Goal: Task Accomplishment & Management: Use online tool/utility

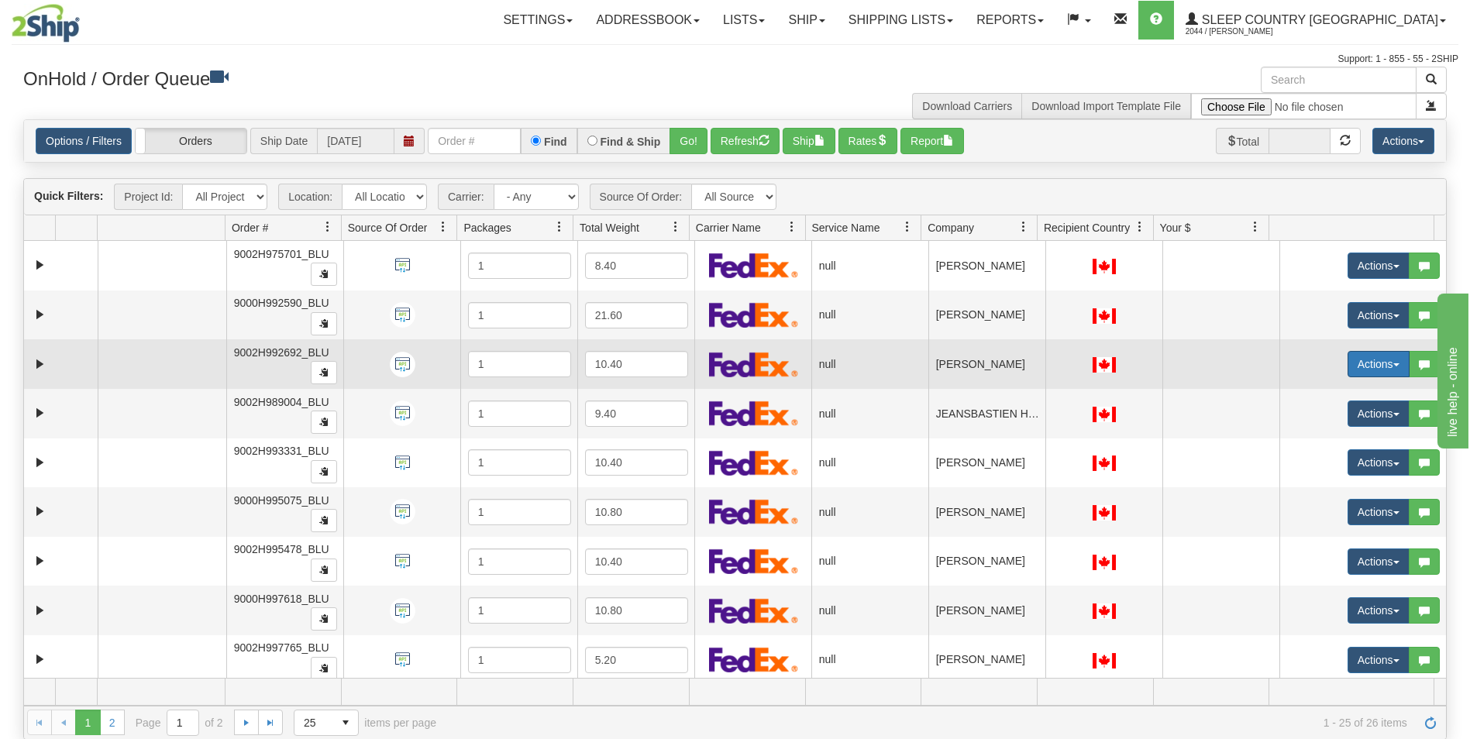
click at [1348, 363] on button "Actions" at bounding box center [1379, 364] width 62 height 26
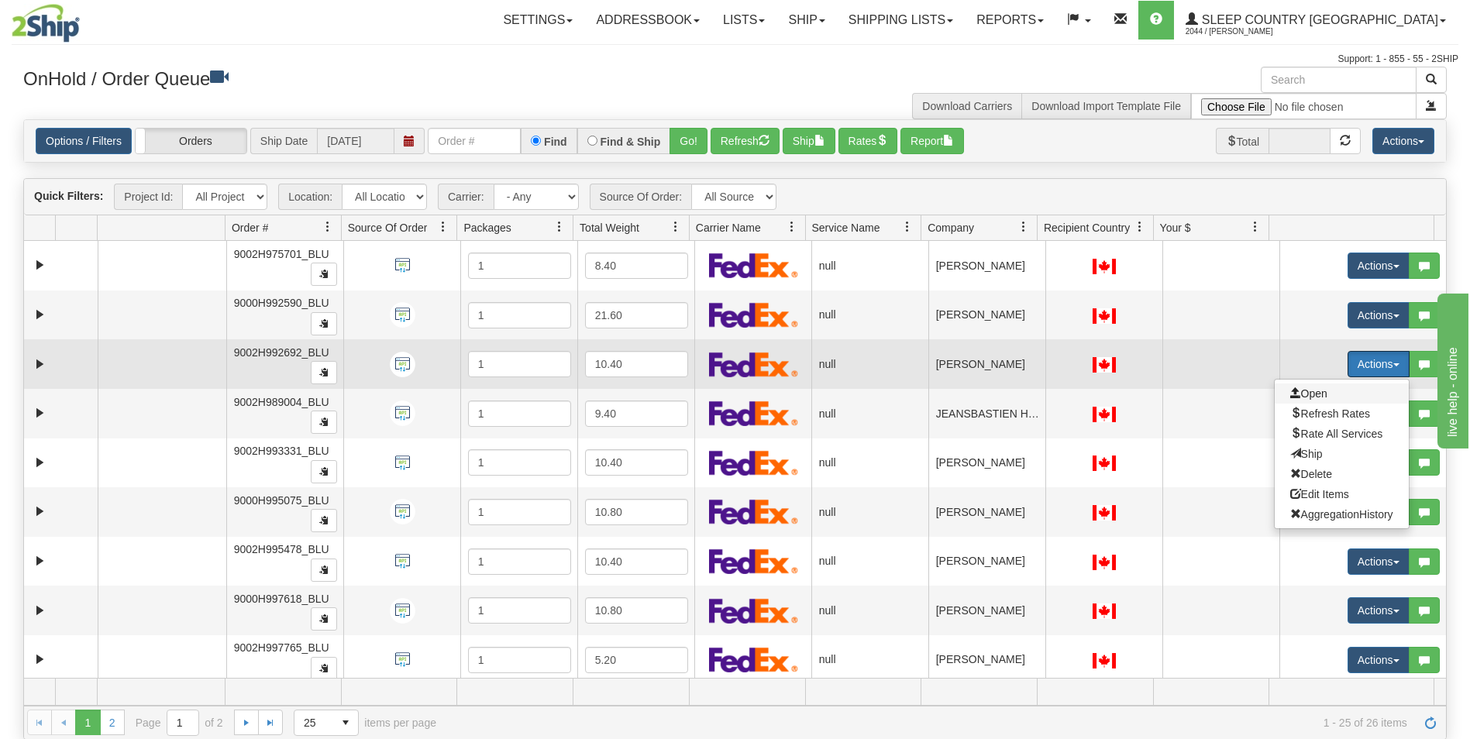
click at [1303, 394] on span "Open" at bounding box center [1308, 393] width 37 height 12
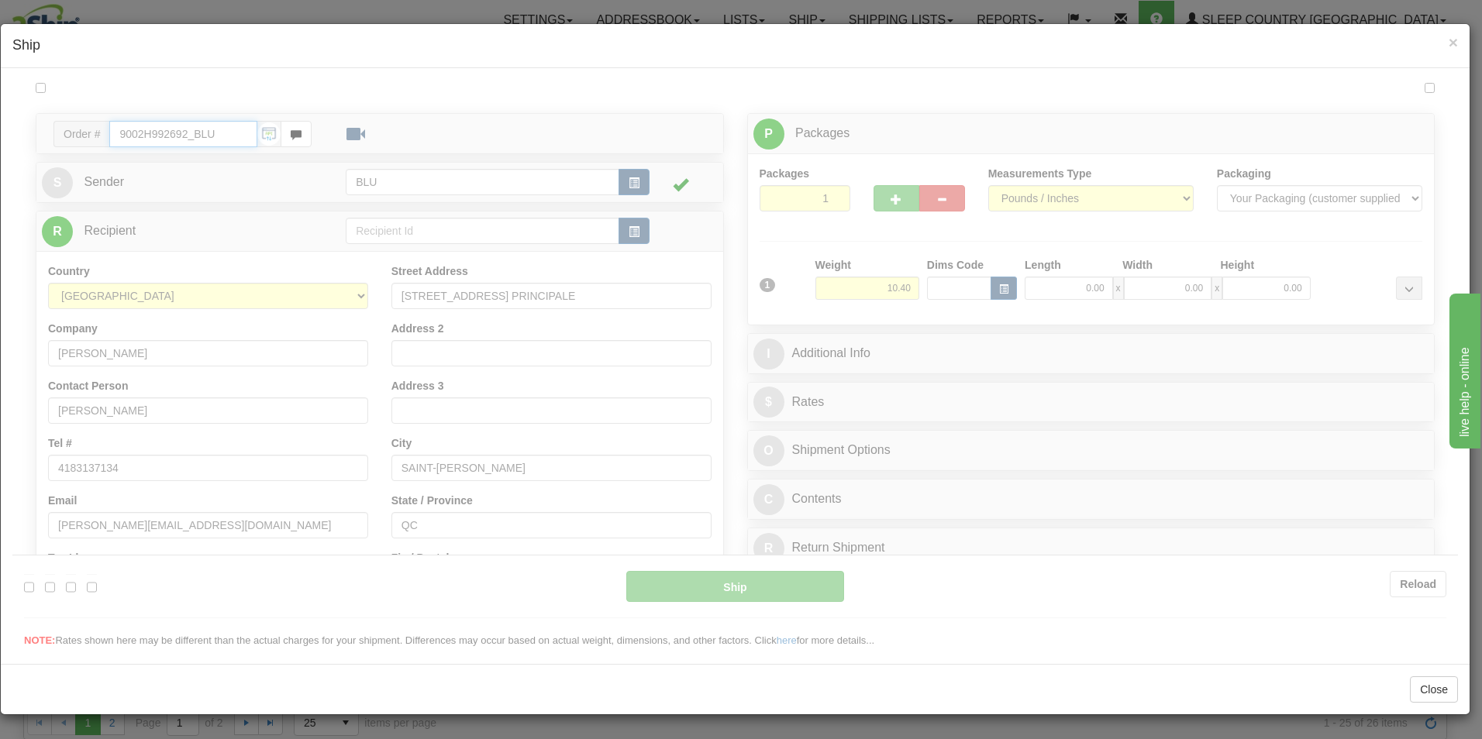
type input "13:29"
type input "16:00"
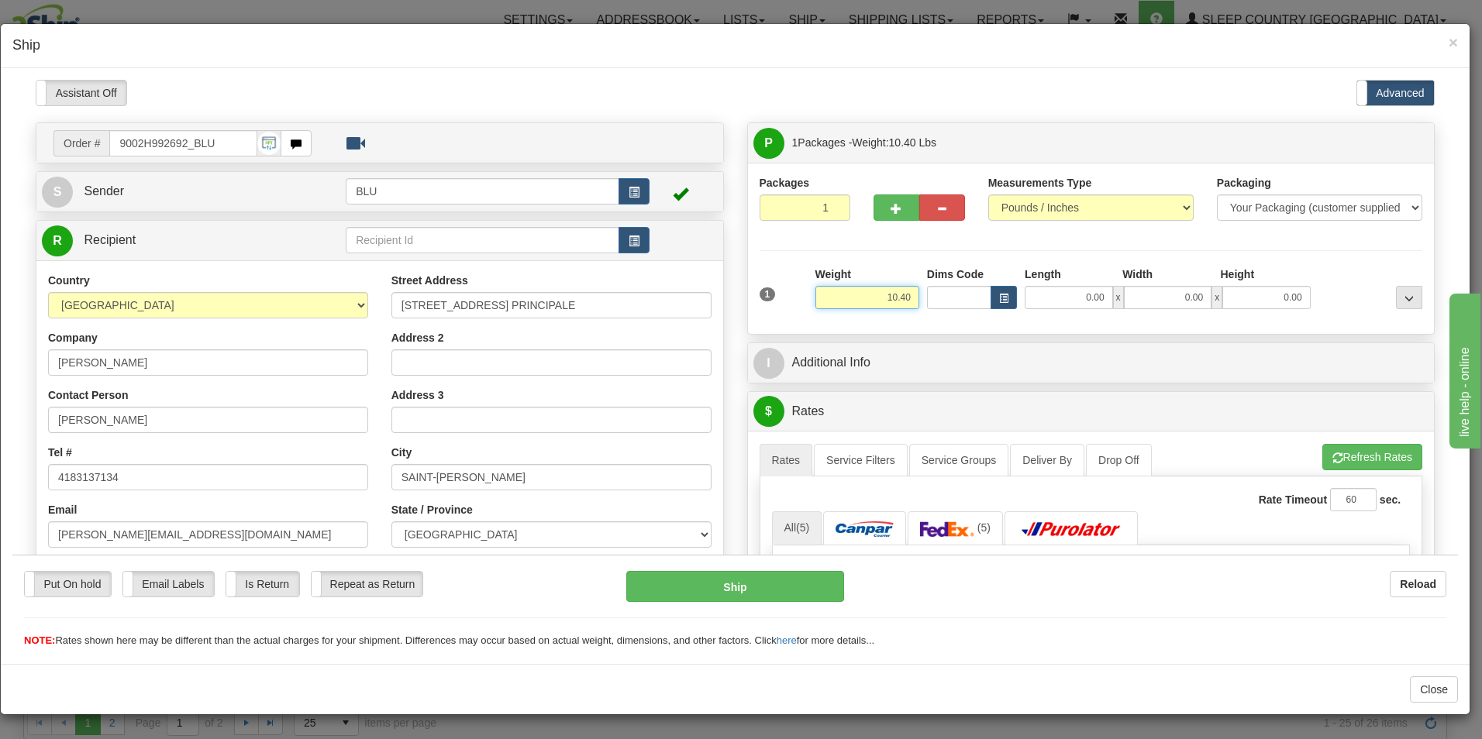
click at [902, 296] on input "10.40" at bounding box center [867, 296] width 104 height 23
click at [907, 295] on input "10.40" at bounding box center [867, 296] width 104 height 23
type input "1"
type input "12.00"
type input "16.00"
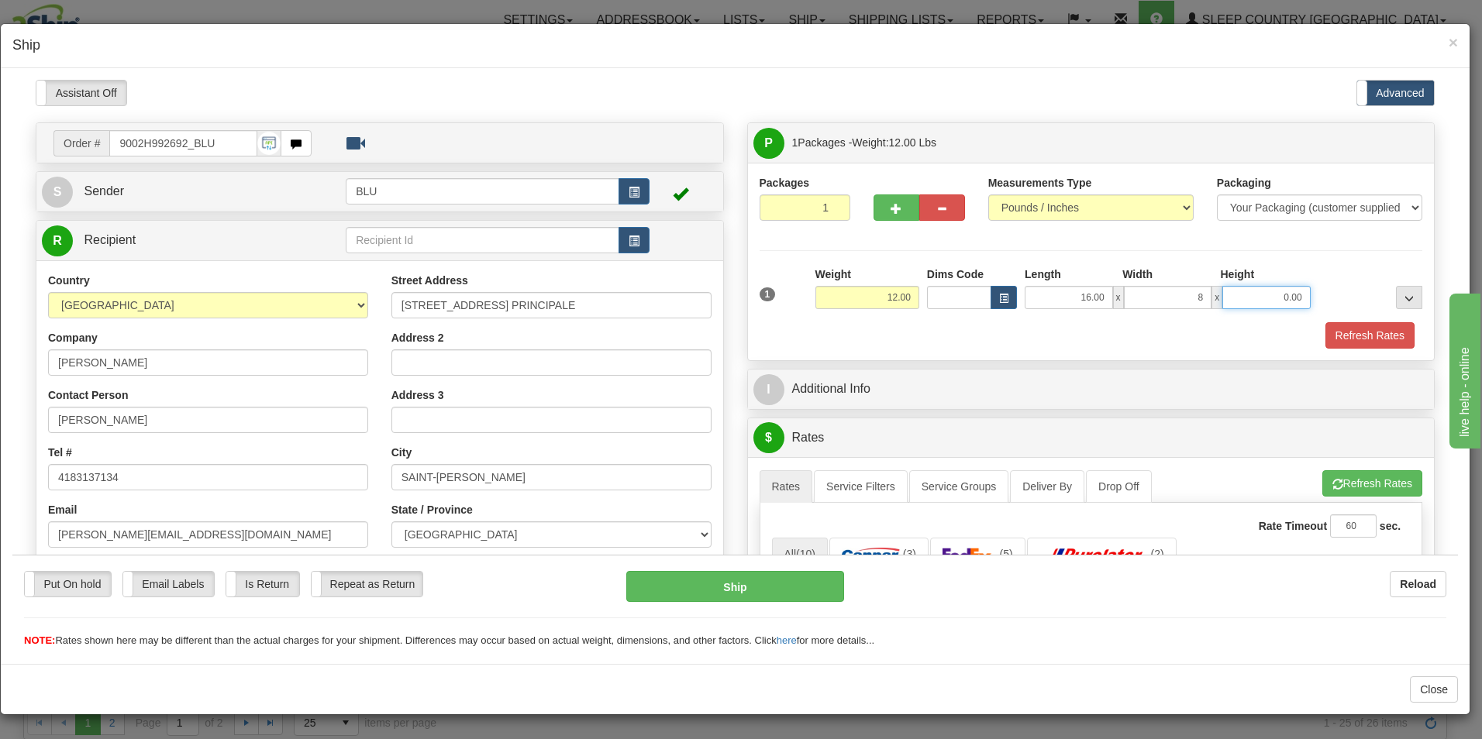
type input "8.00"
type input "16.00"
click at [1330, 330] on button "Refresh Rates" at bounding box center [1369, 335] width 89 height 26
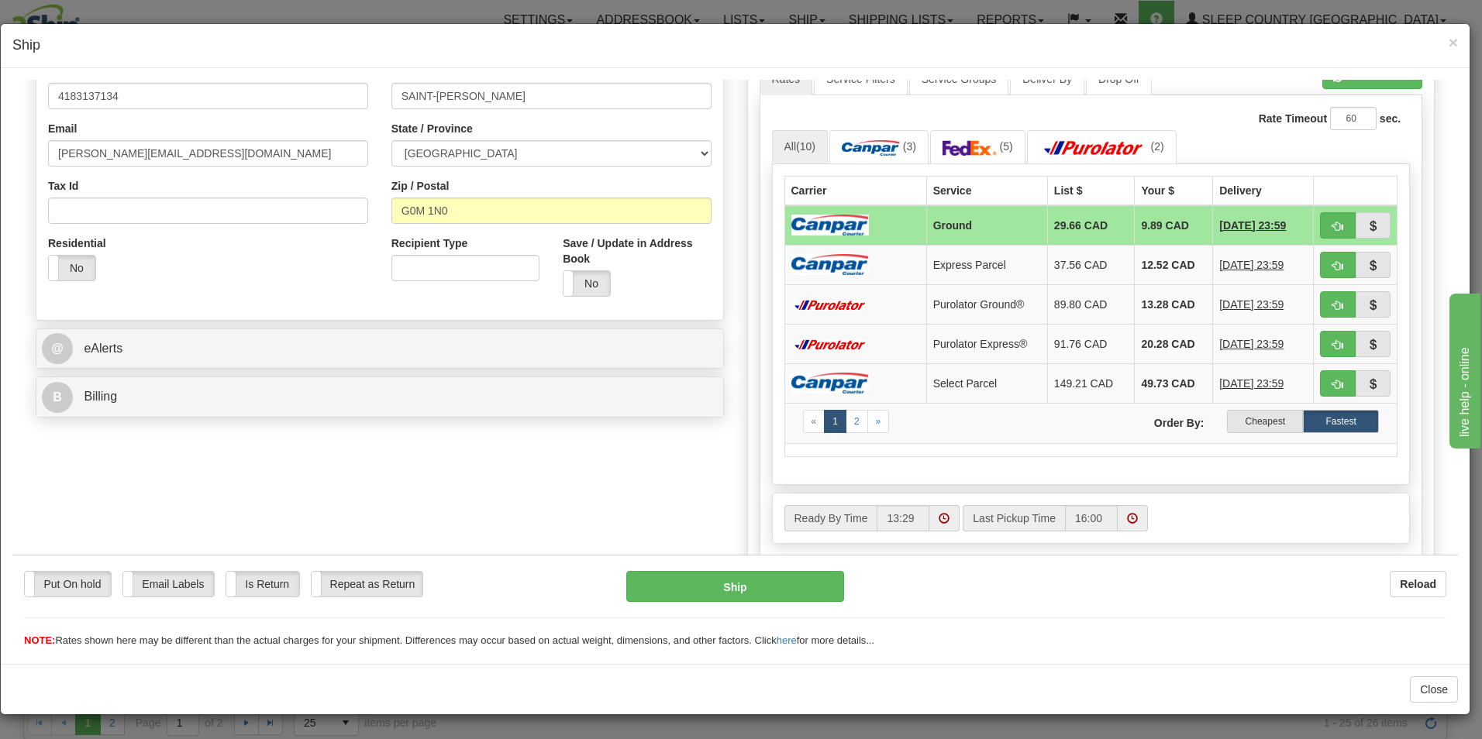
scroll to position [402, 0]
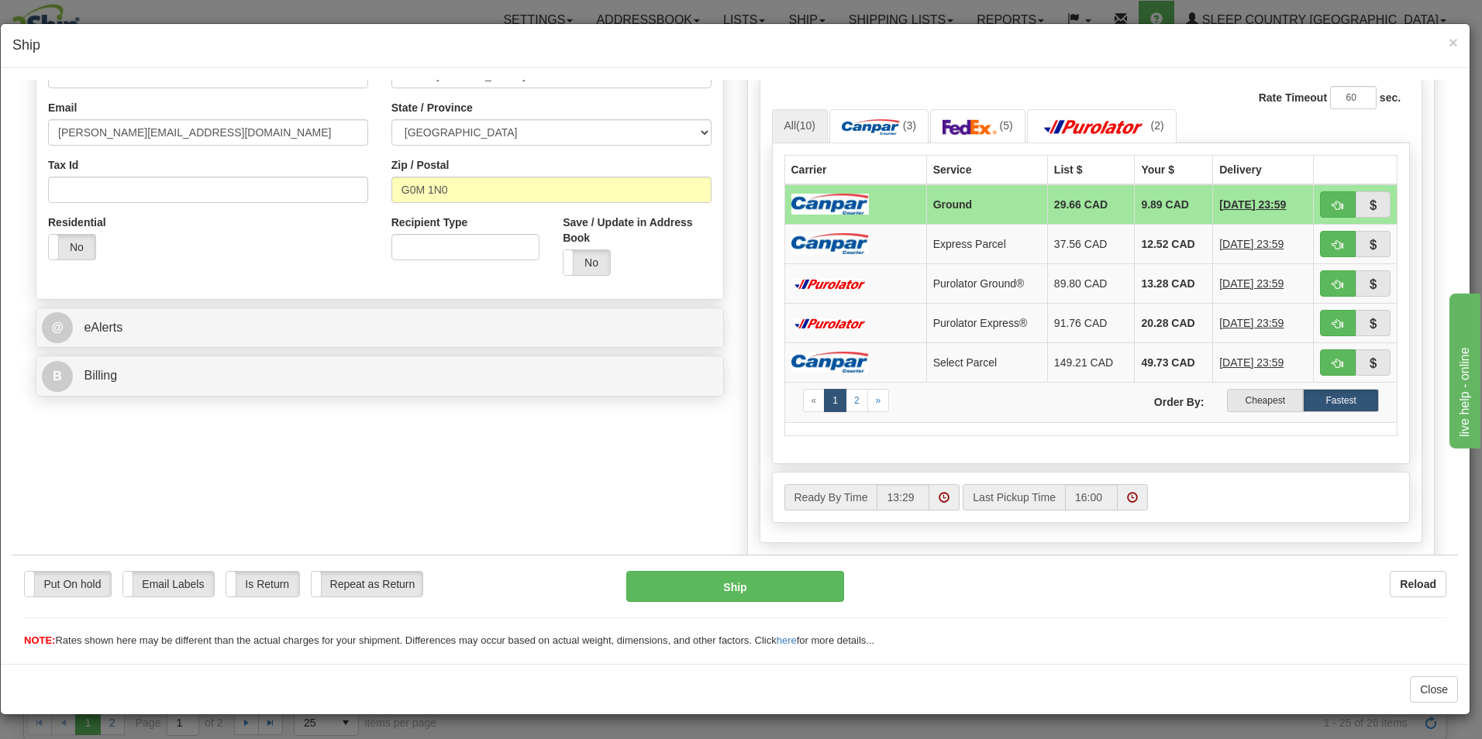
drag, startPoint x: 1456, startPoint y: 278, endPoint x: 22, endPoint y: 90, distance: 1446.0
click at [1240, 394] on label "Cheapest" at bounding box center [1265, 399] width 76 height 23
click at [1332, 200] on span "button" at bounding box center [1337, 205] width 11 height 10
type input "1"
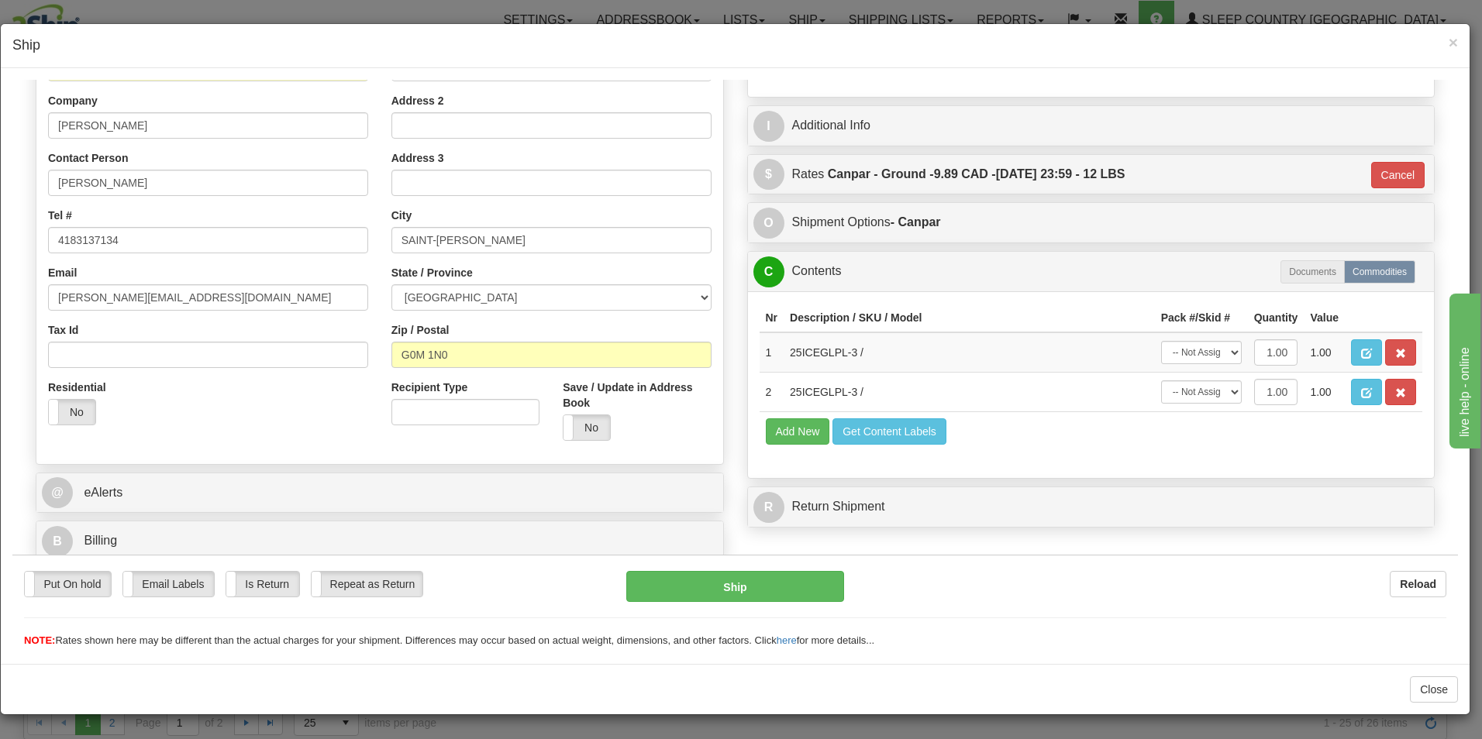
scroll to position [237, 0]
click at [722, 585] on button "Ship" at bounding box center [735, 585] width 218 height 31
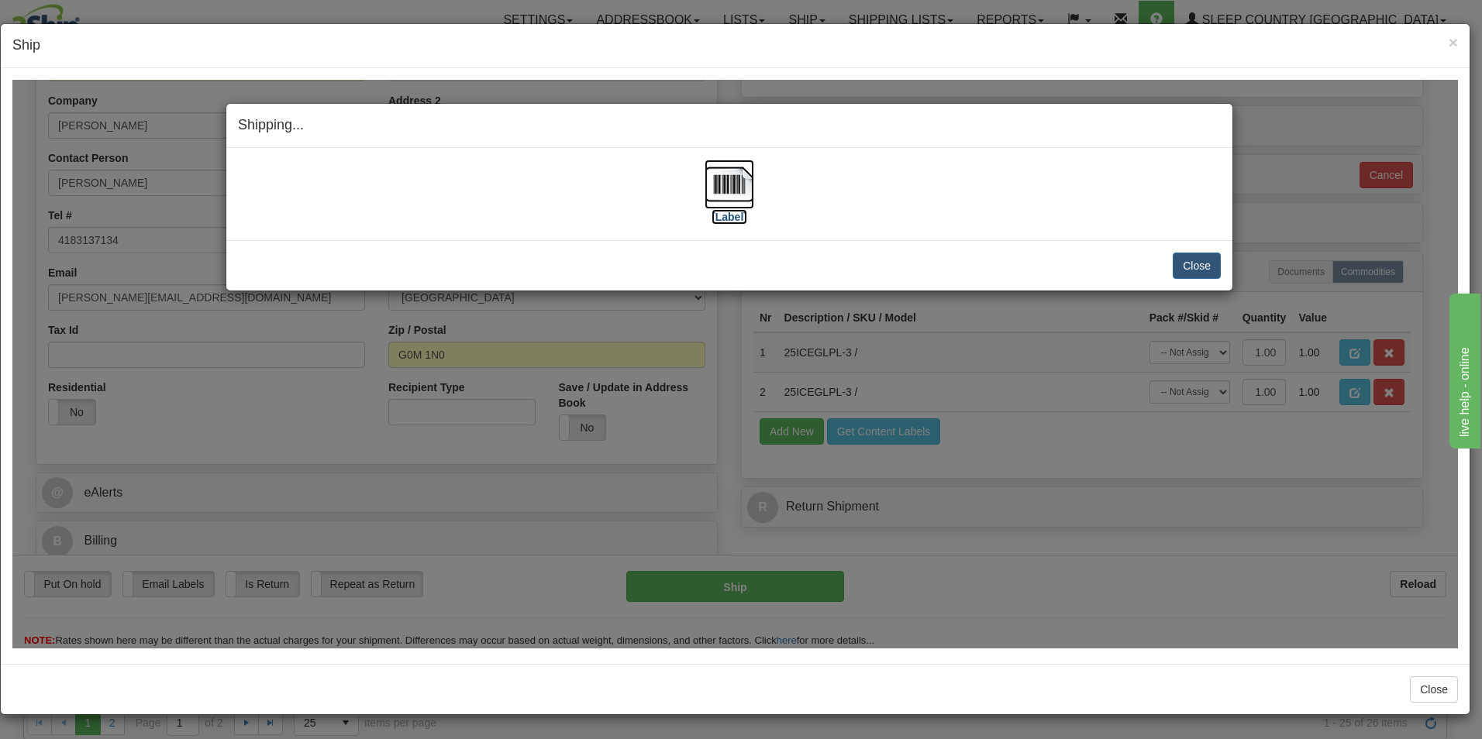
click at [734, 218] on label "[Label]" at bounding box center [729, 215] width 36 height 15
click at [1206, 263] on button "Close" at bounding box center [1196, 265] width 48 height 26
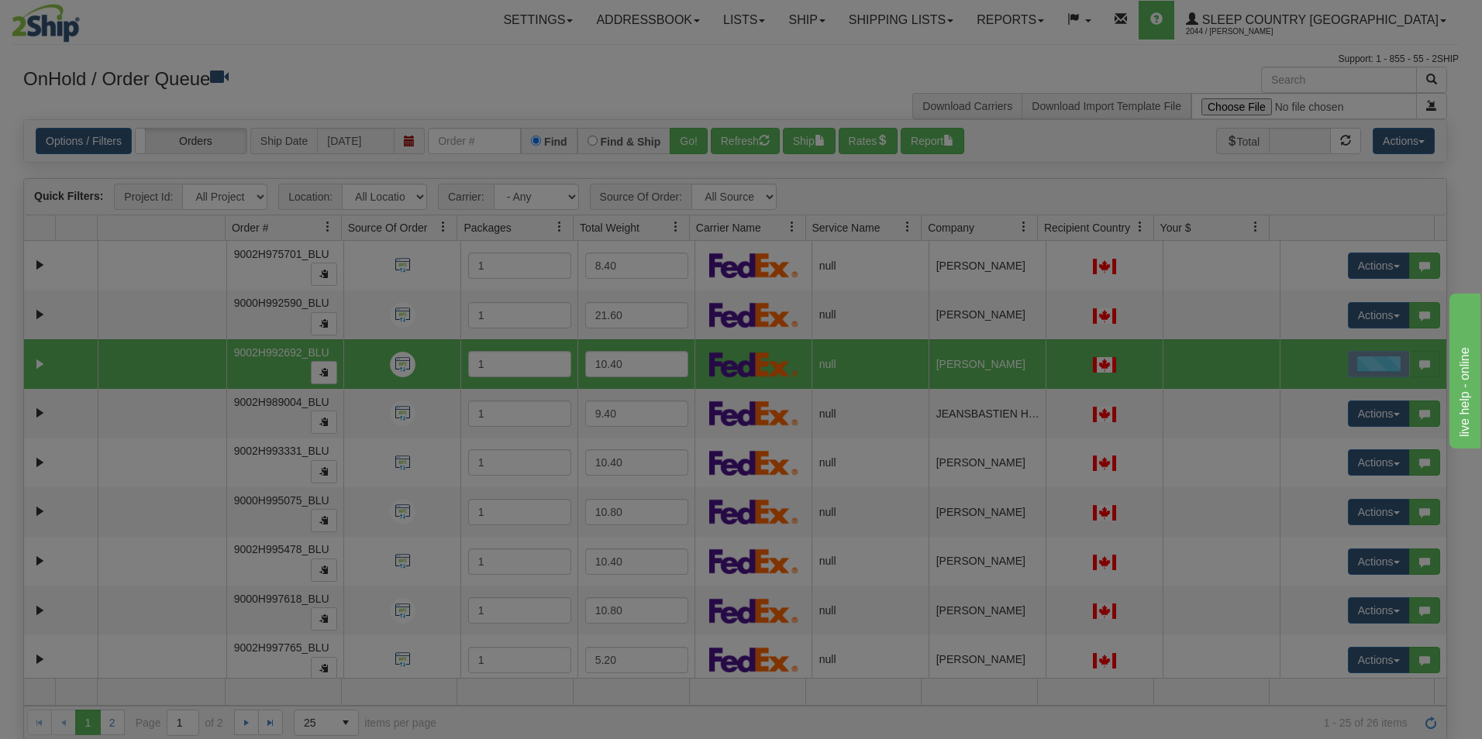
scroll to position [0, 0]
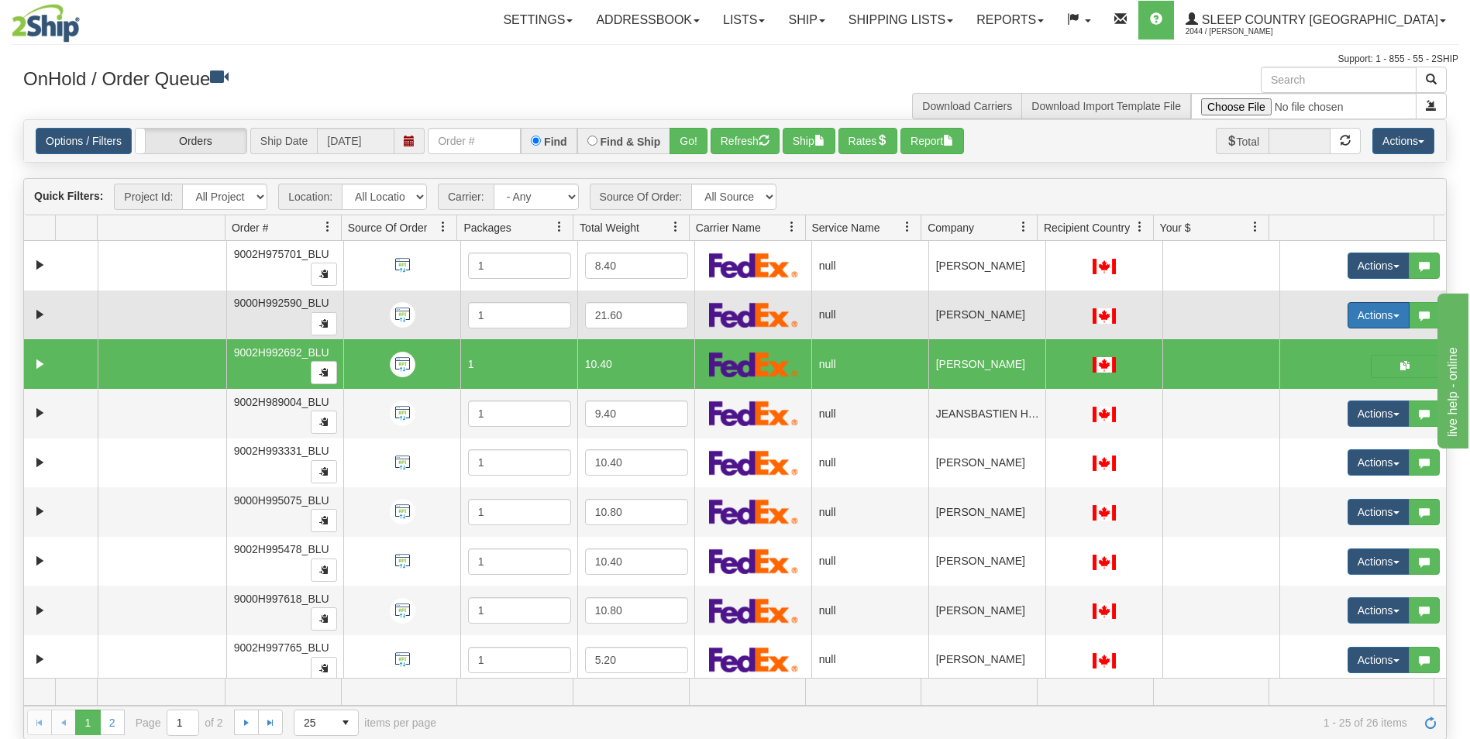
click at [1364, 307] on button "Actions" at bounding box center [1379, 315] width 62 height 26
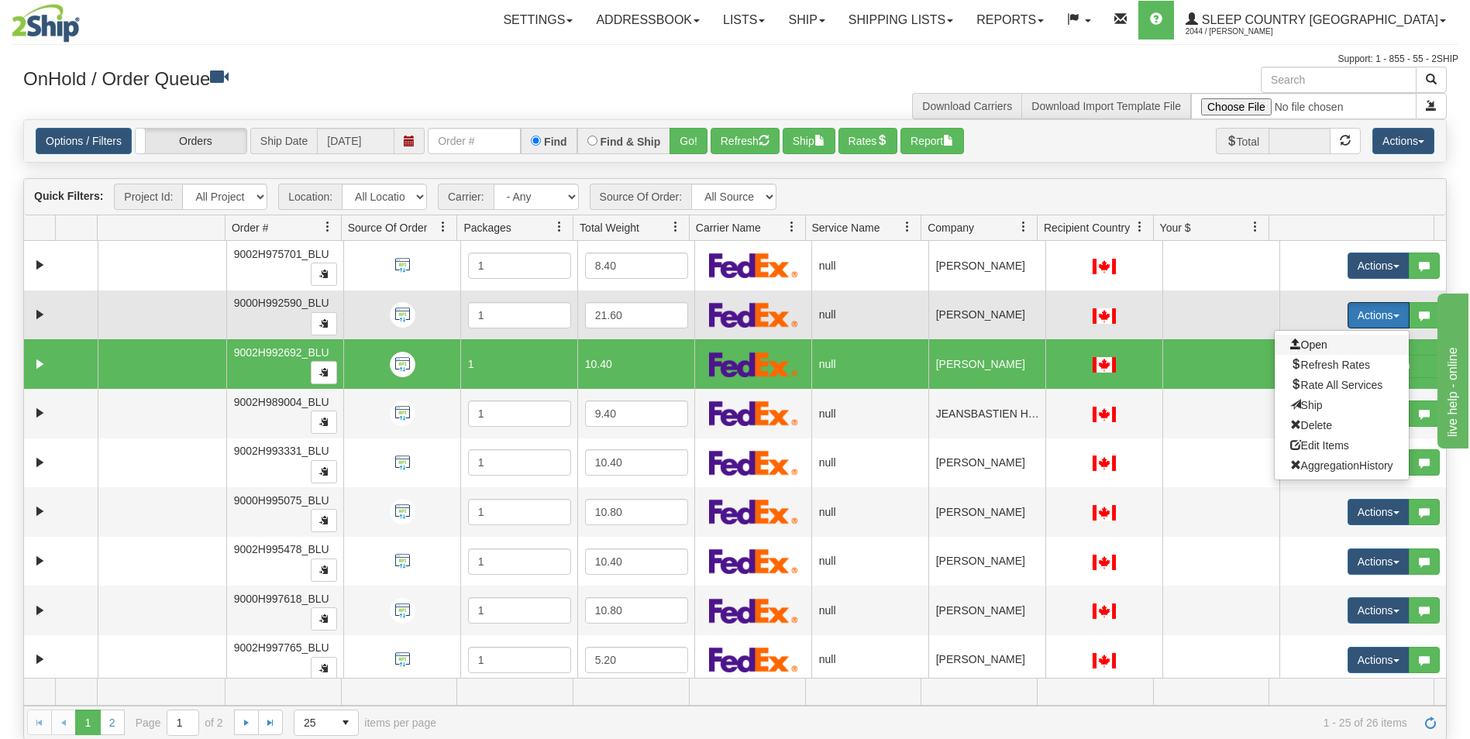
click at [1305, 343] on span "Open" at bounding box center [1308, 345] width 37 height 12
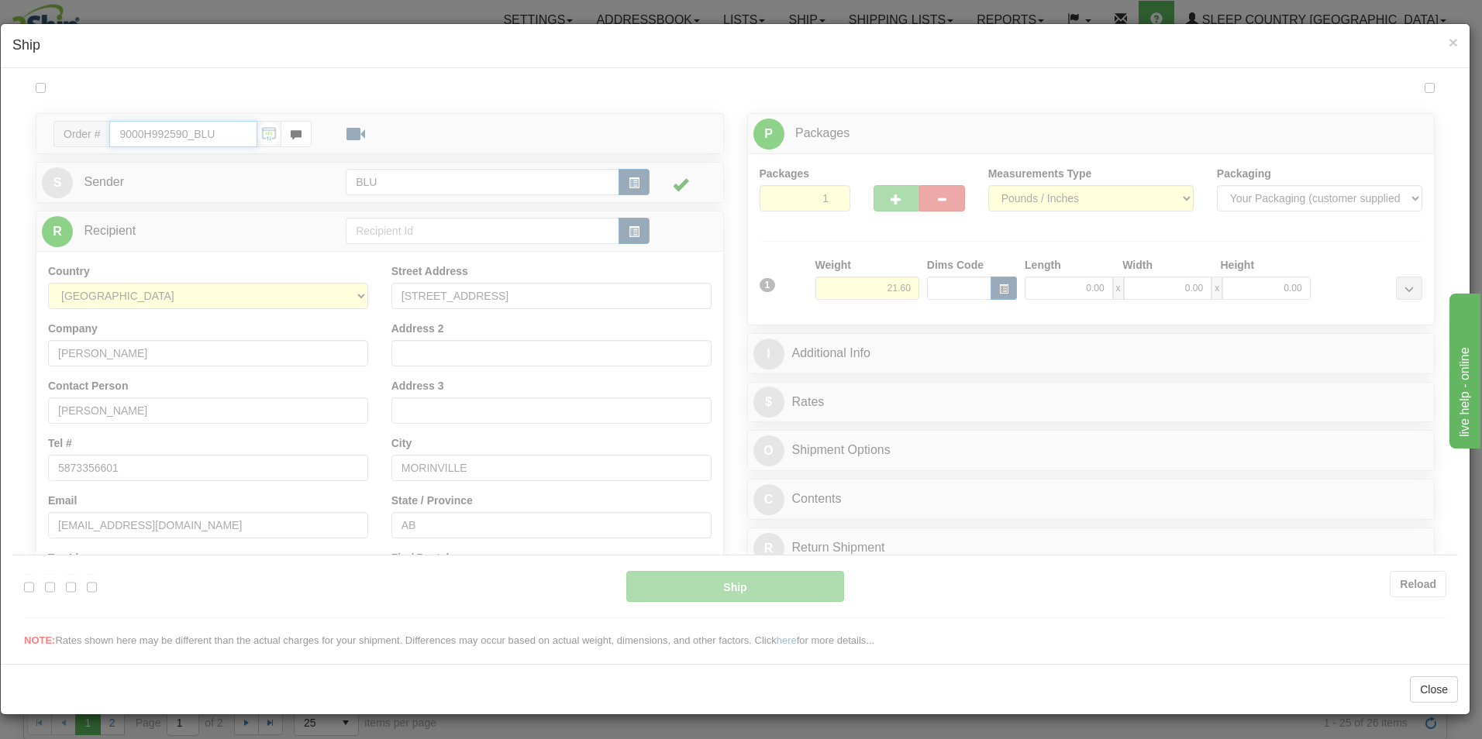
type input "13:32"
type input "16:00"
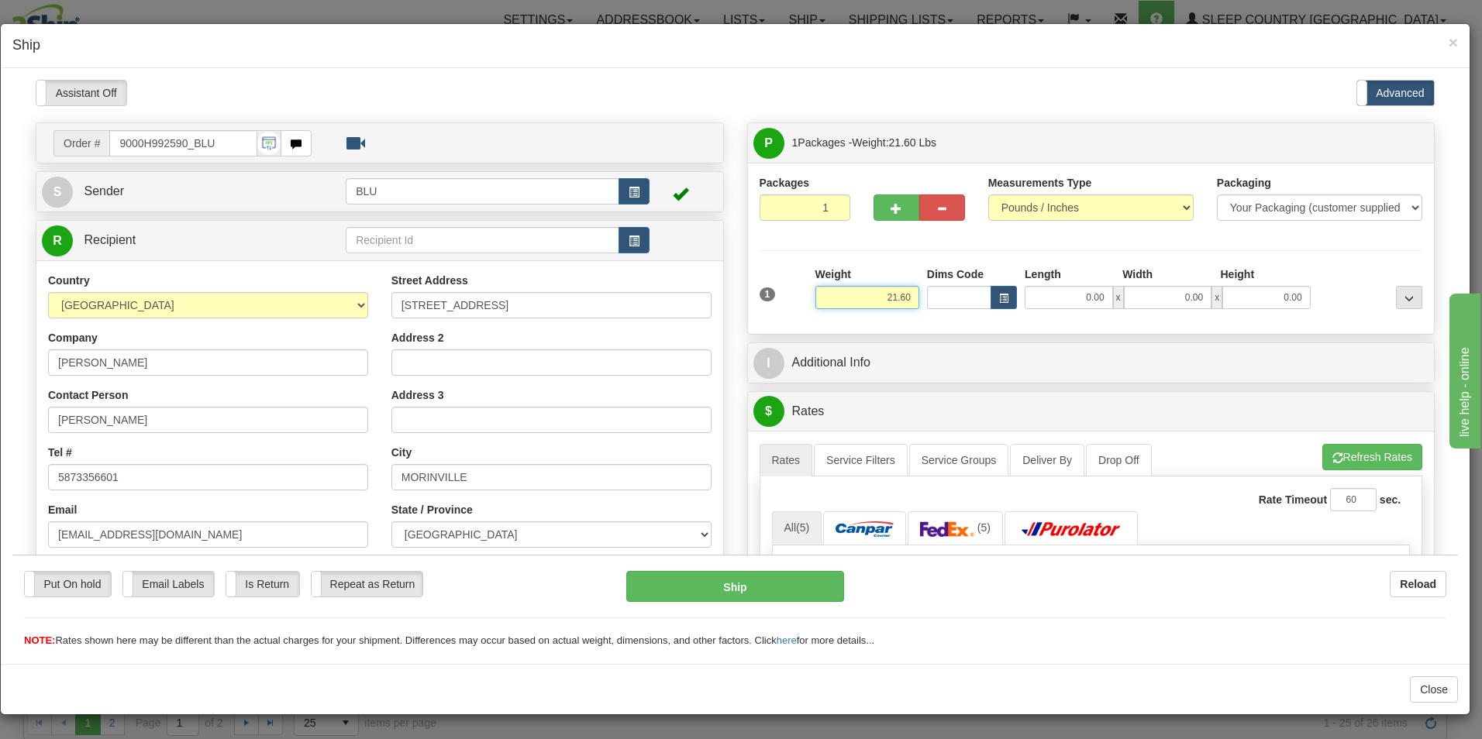
click at [903, 295] on input "21.60" at bounding box center [867, 296] width 104 height 23
type input "2"
type input "17.00"
type input "23.00"
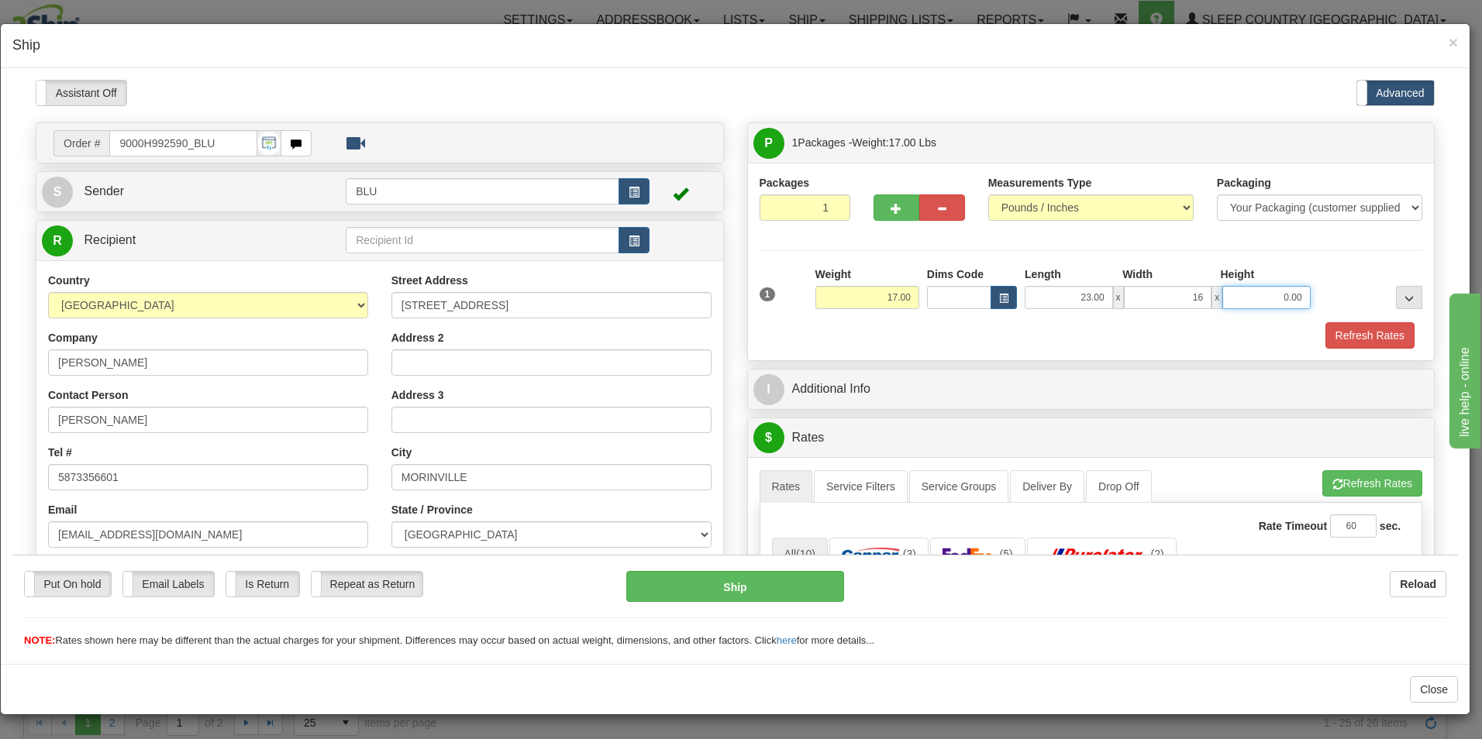
type input "16.00"
type input "15.00"
click at [1334, 334] on button "Refresh Rates" at bounding box center [1369, 335] width 89 height 26
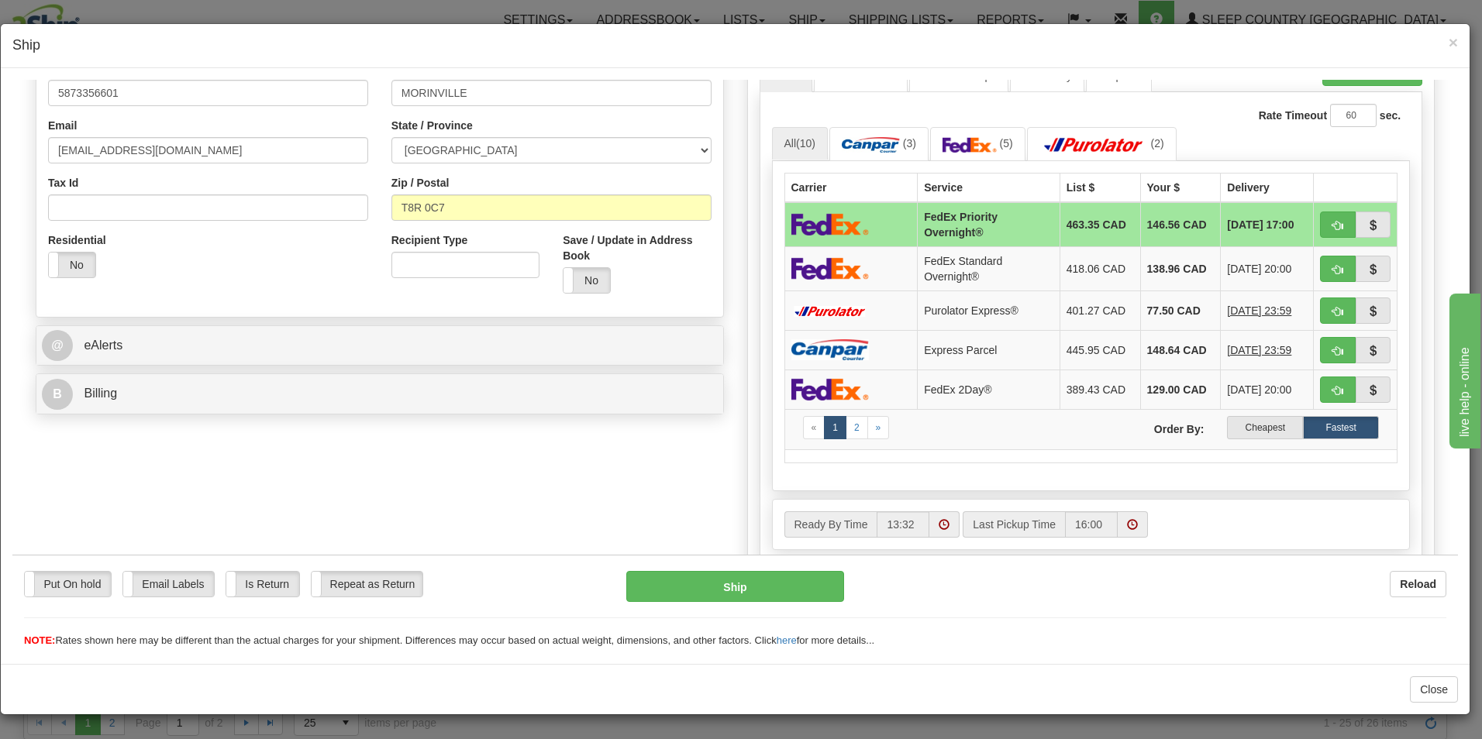
scroll to position [398, 0]
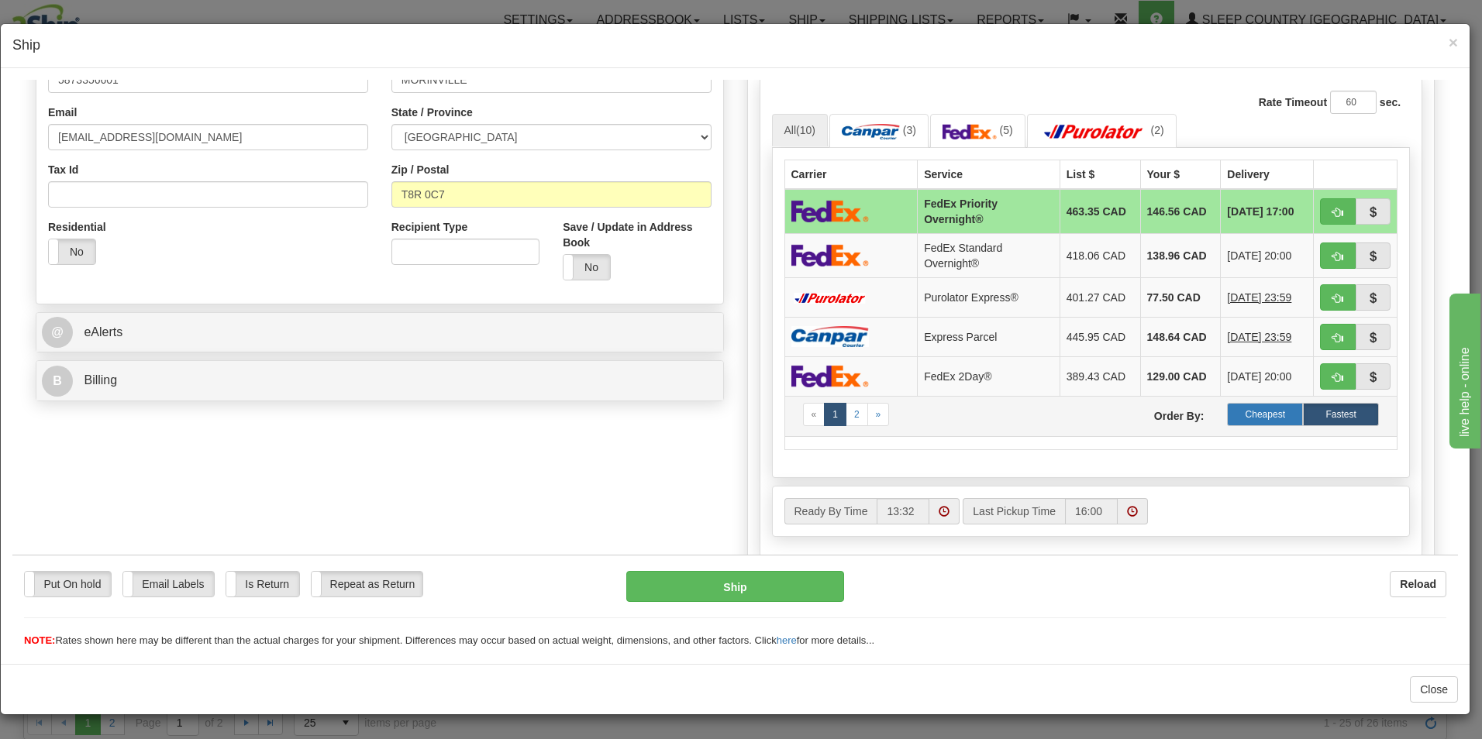
click at [1257, 410] on label "Cheapest" at bounding box center [1265, 413] width 76 height 23
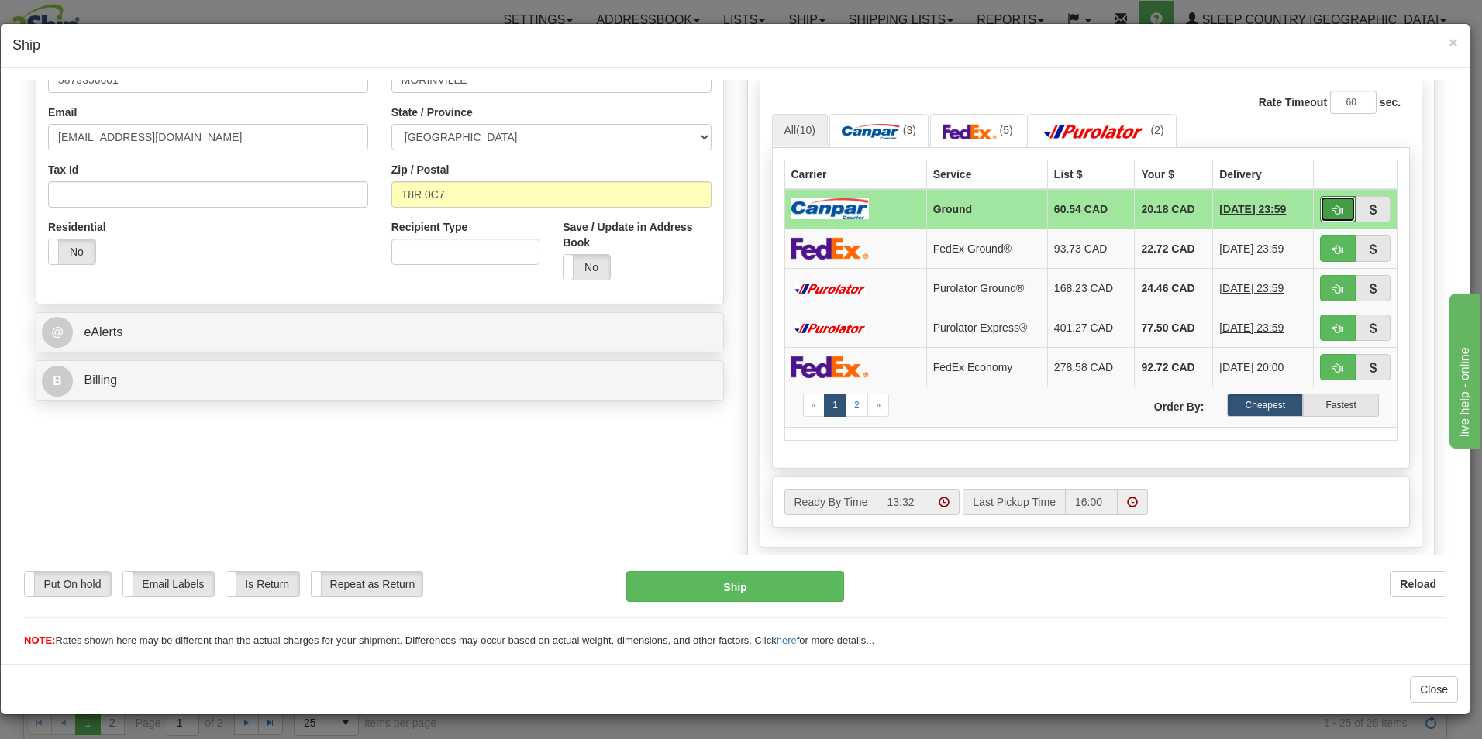
drag, startPoint x: 1324, startPoint y: 206, endPoint x: 1310, endPoint y: 208, distance: 14.0
click at [1332, 206] on span "button" at bounding box center [1337, 210] width 11 height 10
type input "1"
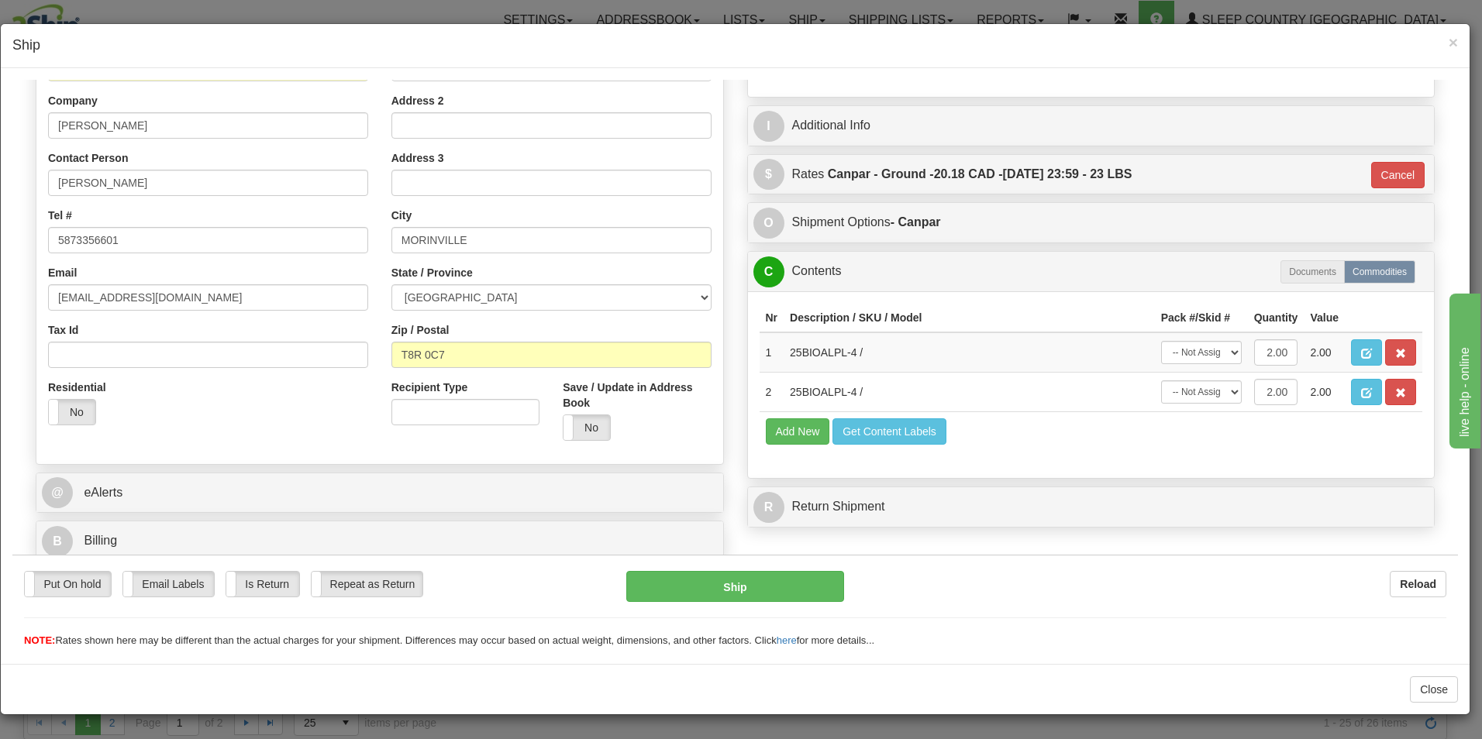
scroll to position [237, 0]
click at [765, 584] on button "Ship" at bounding box center [735, 585] width 218 height 31
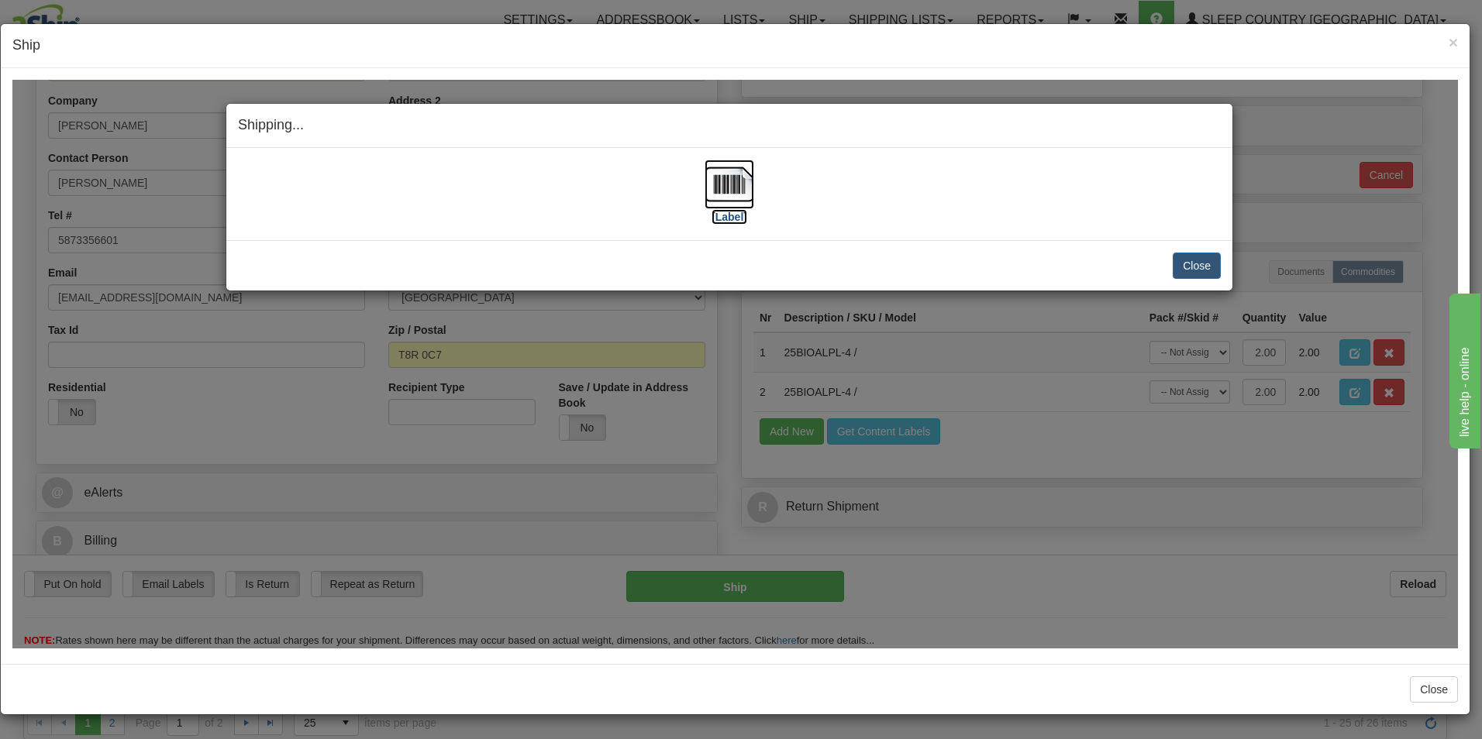
click at [738, 193] on img at bounding box center [729, 184] width 50 height 50
click at [1188, 260] on button "Close" at bounding box center [1196, 265] width 48 height 26
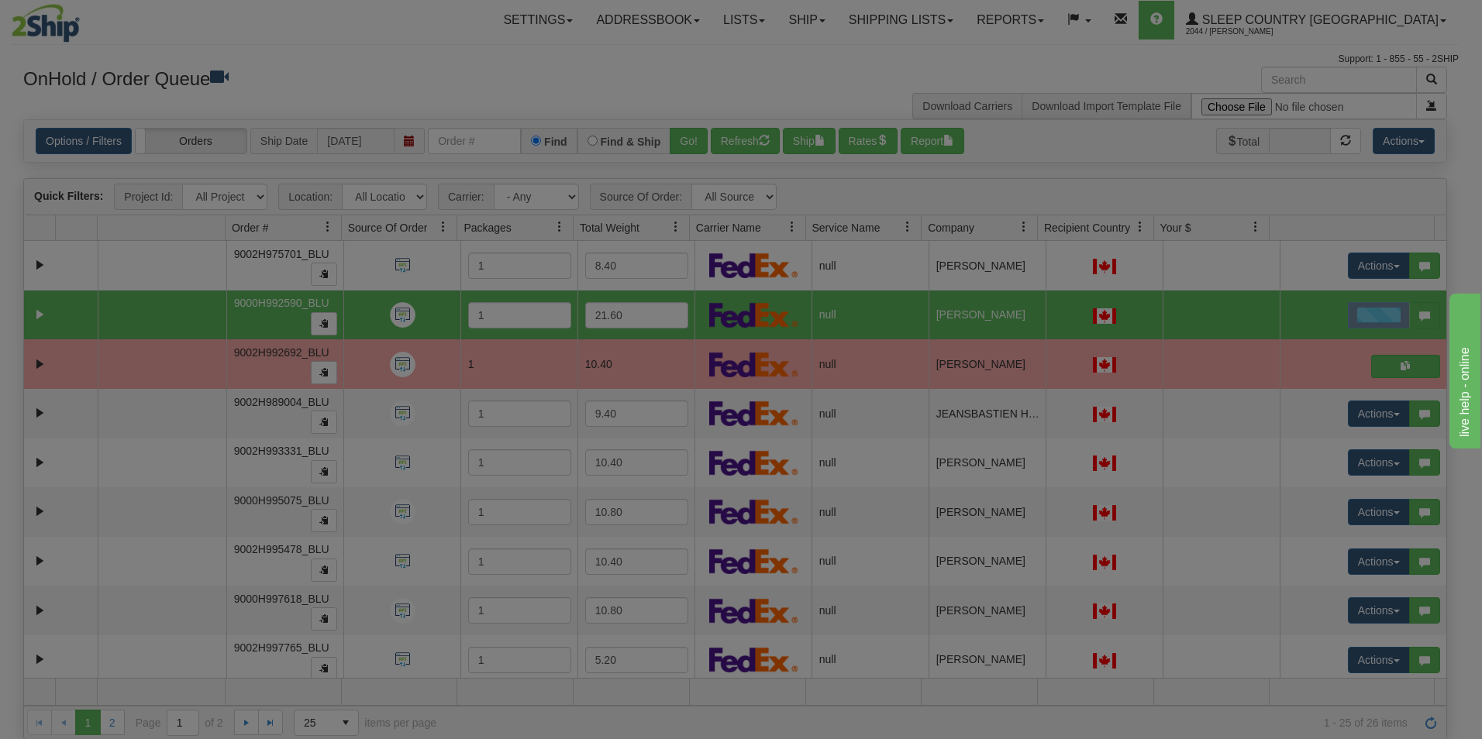
scroll to position [0, 0]
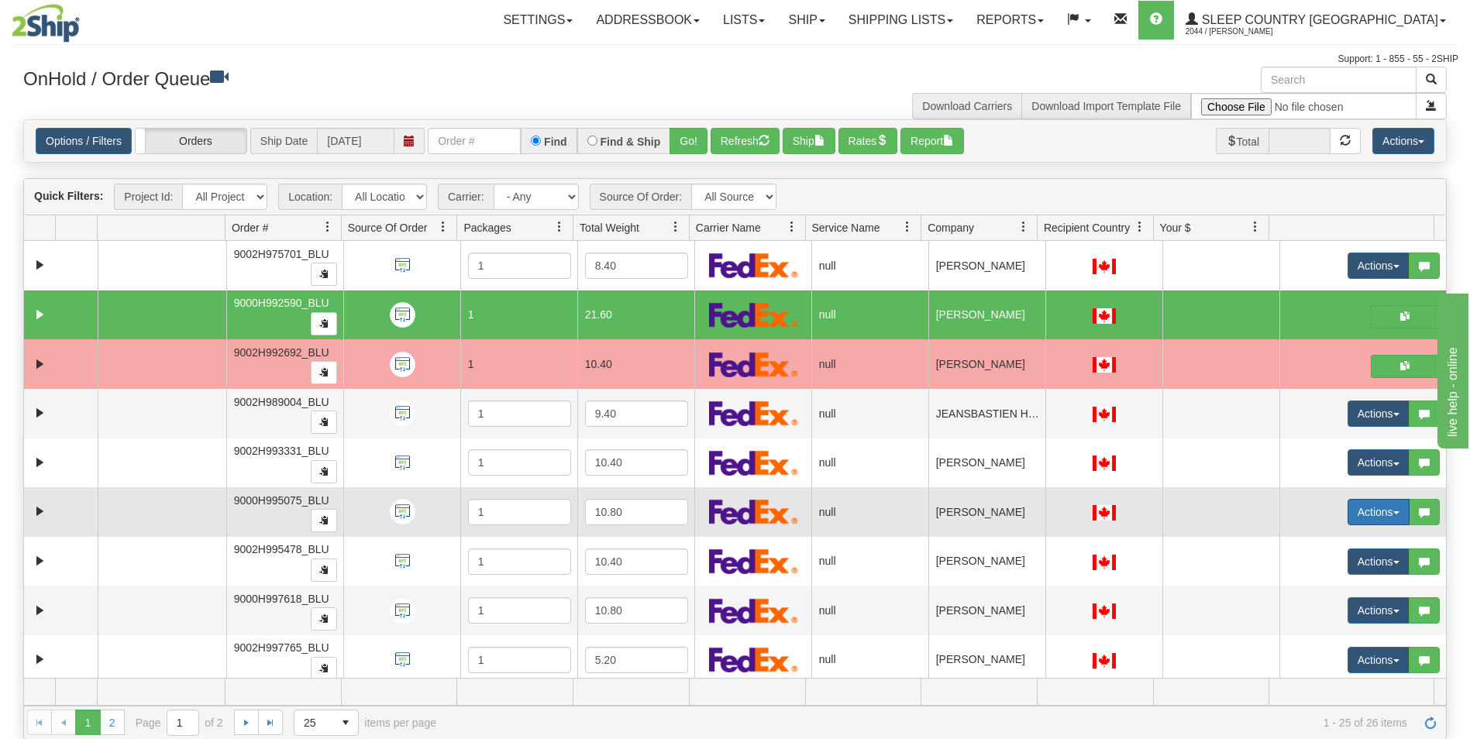
click at [1358, 511] on button "Actions" at bounding box center [1379, 512] width 62 height 26
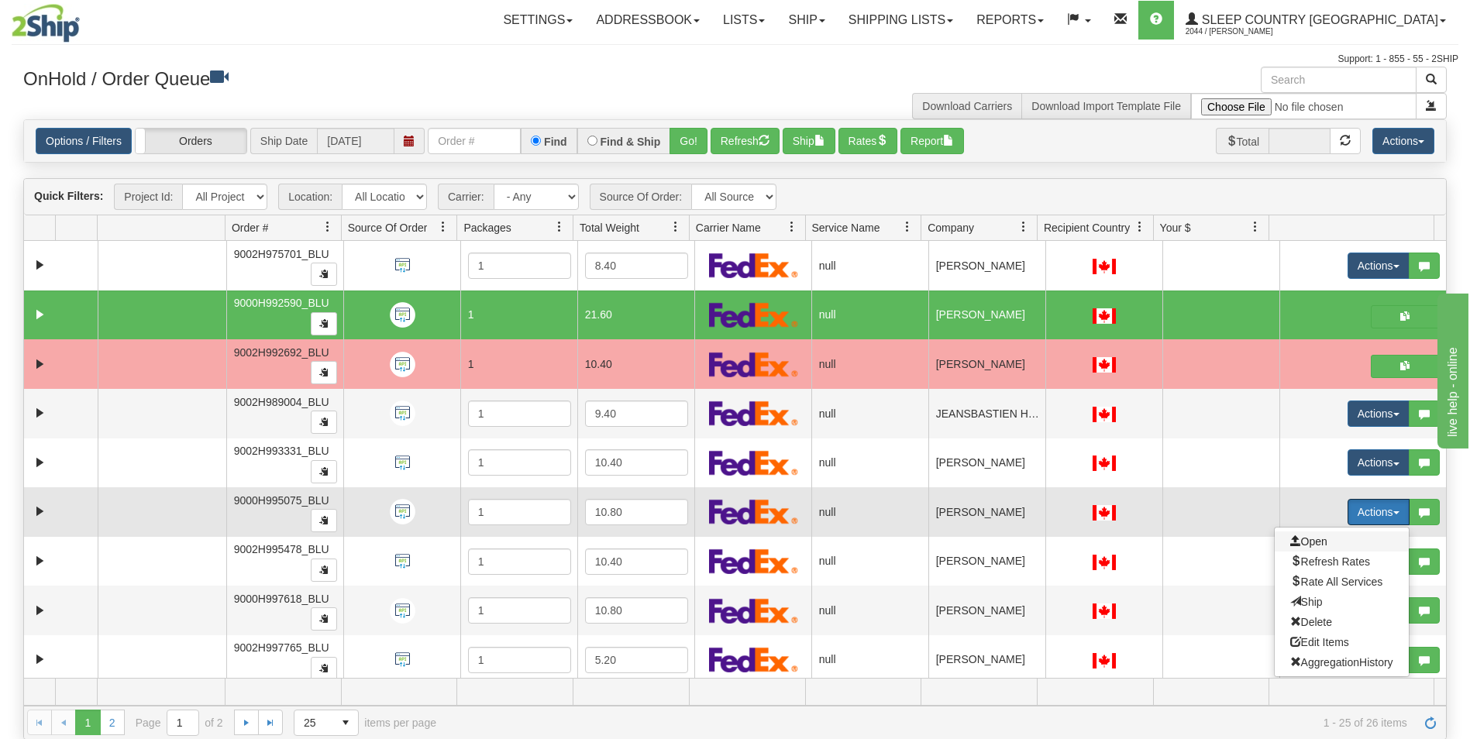
click at [1303, 542] on span "Open" at bounding box center [1308, 541] width 37 height 12
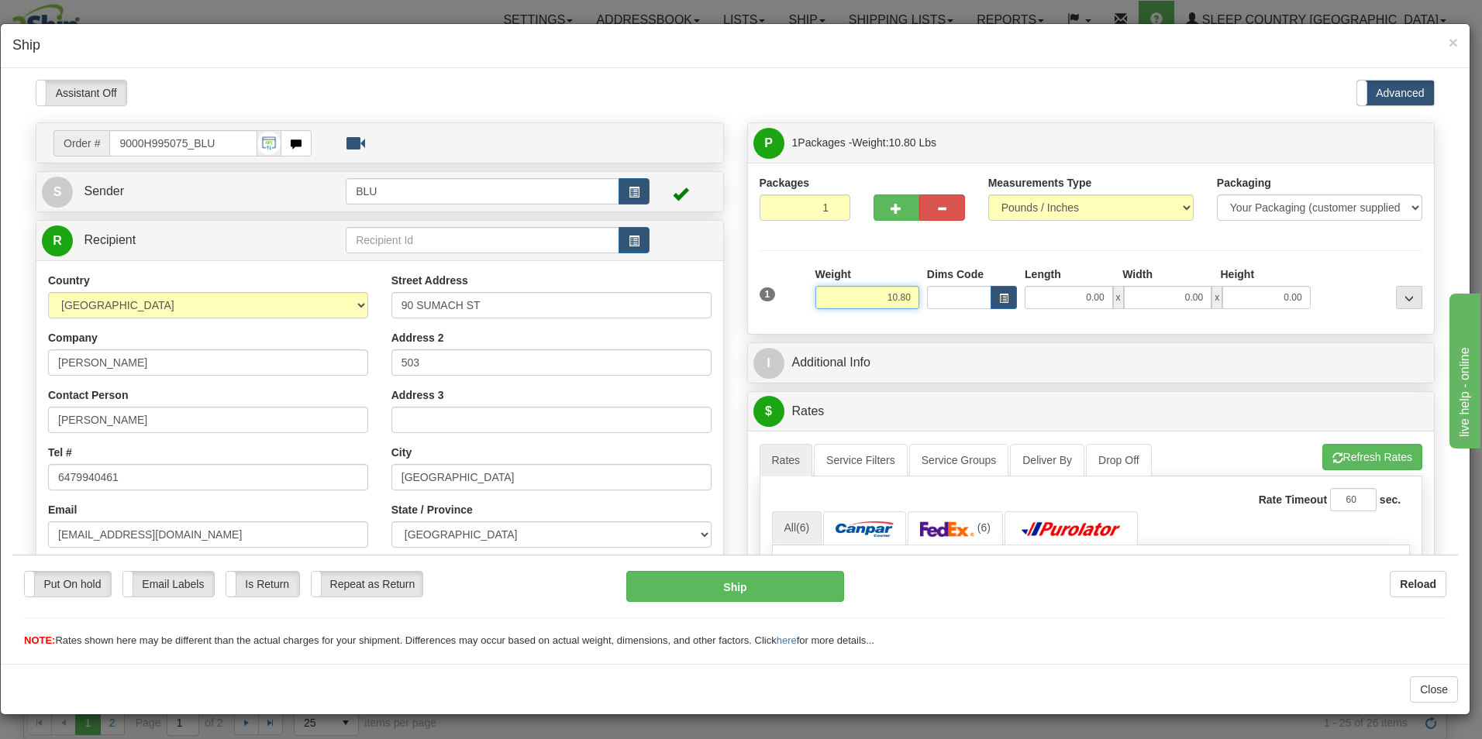
click at [904, 296] on input "10.80" at bounding box center [867, 296] width 104 height 23
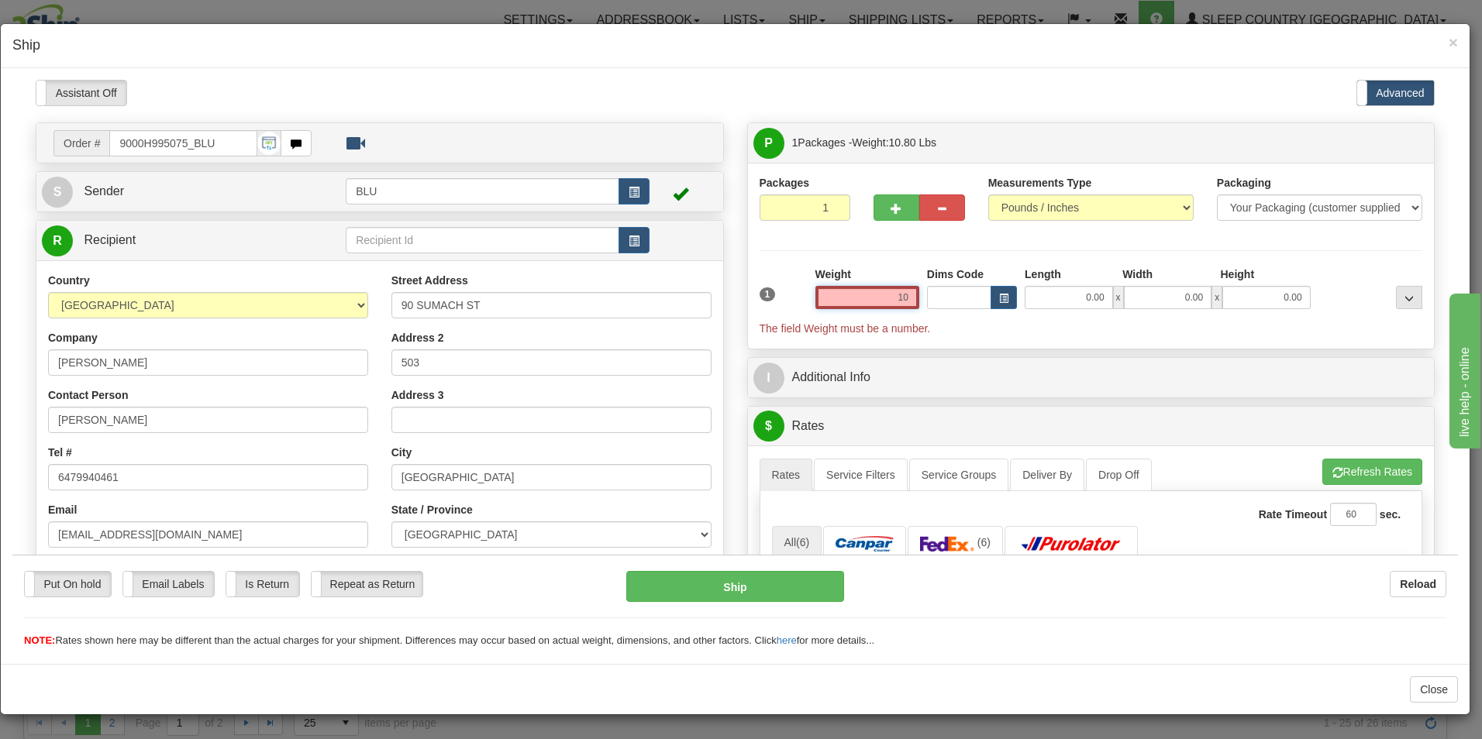
type input "1"
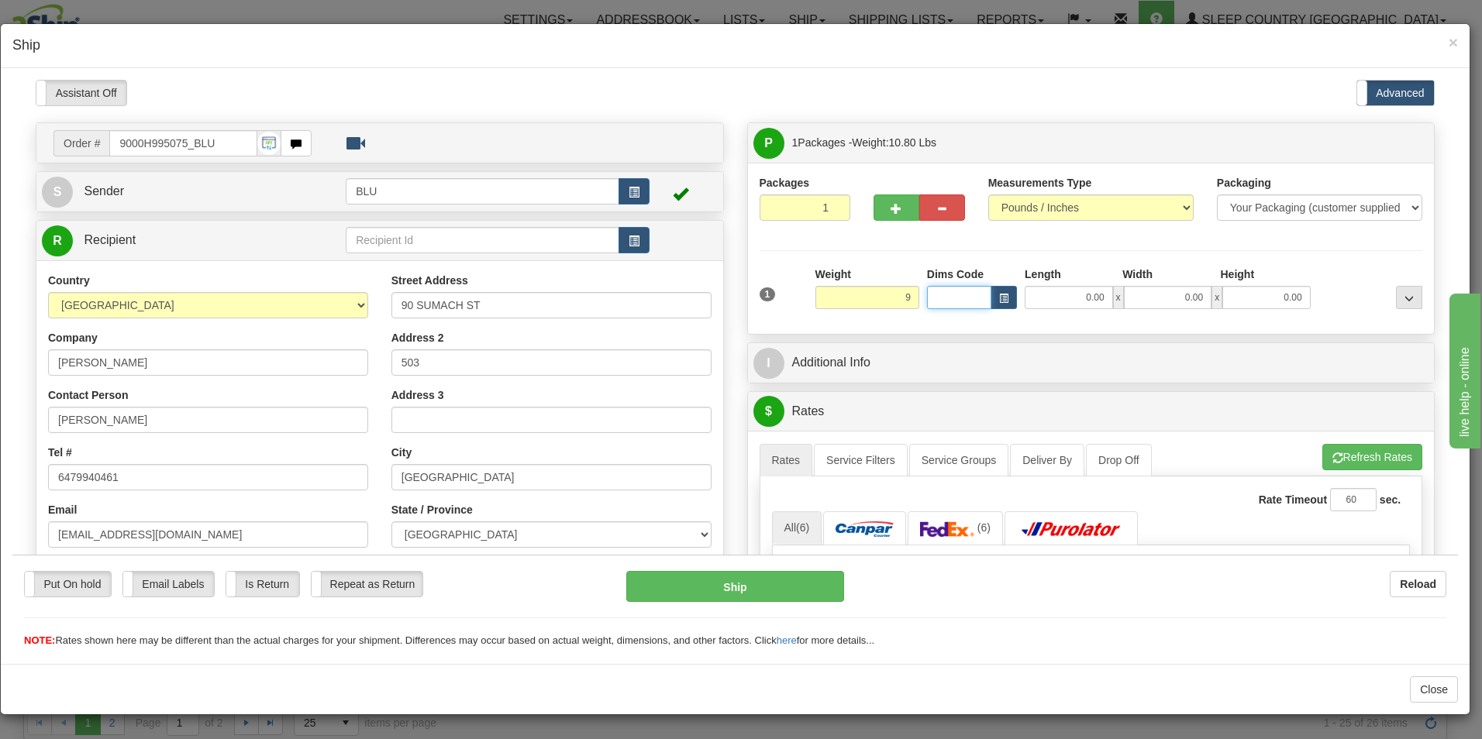
type input "9.00"
type input "16.00"
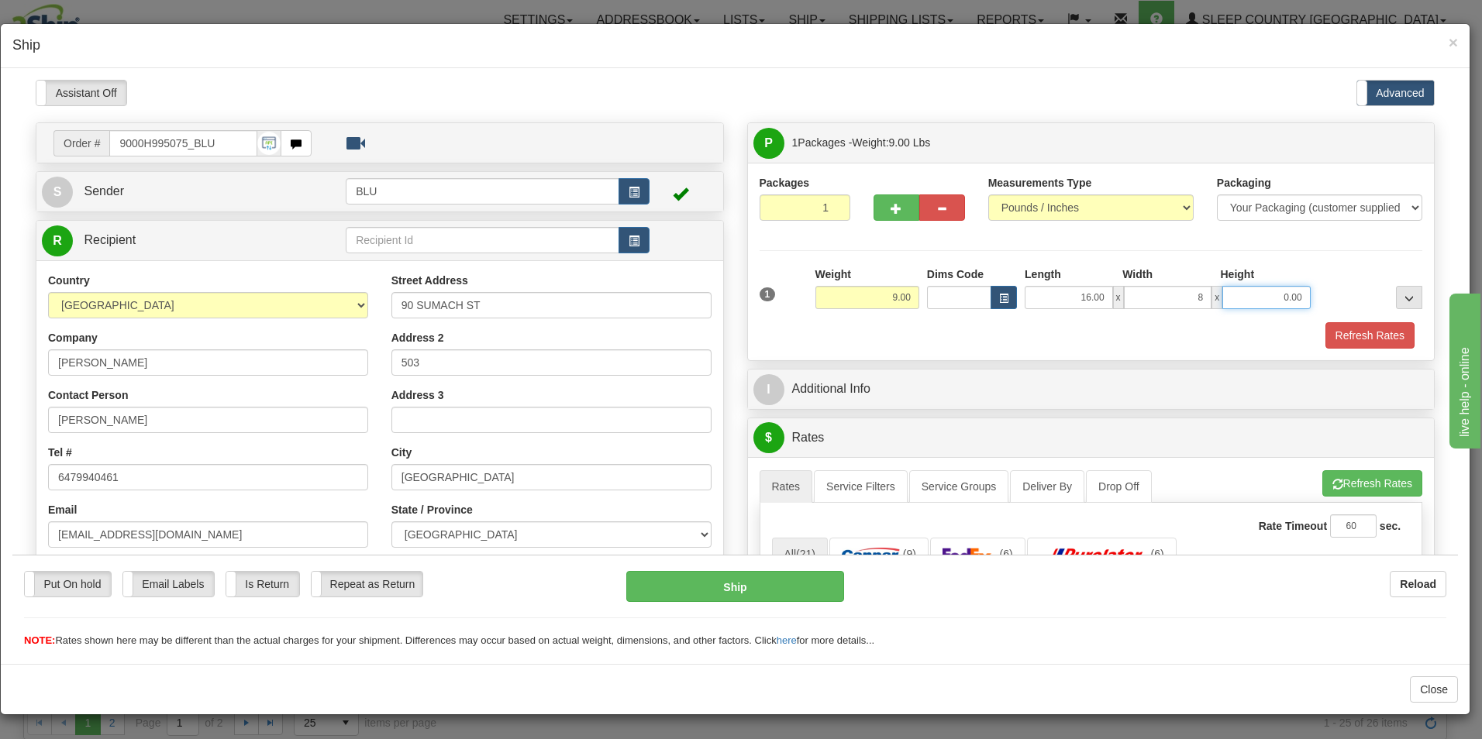
type input "8.00"
type input "16.00"
drag, startPoint x: 1371, startPoint y: 332, endPoint x: 1355, endPoint y: 336, distance: 16.0
click at [1370, 332] on button "Refresh Rates" at bounding box center [1369, 335] width 89 height 26
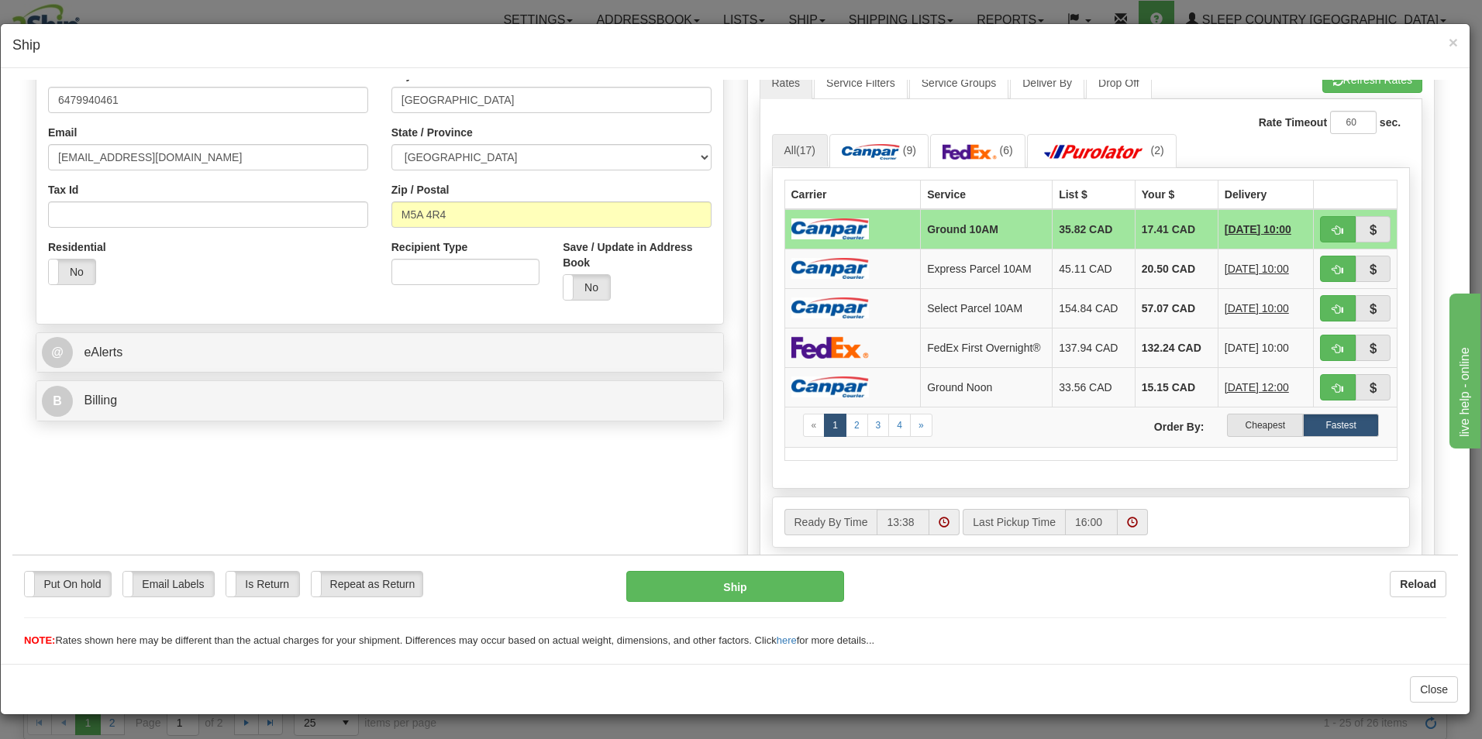
scroll to position [381, 0]
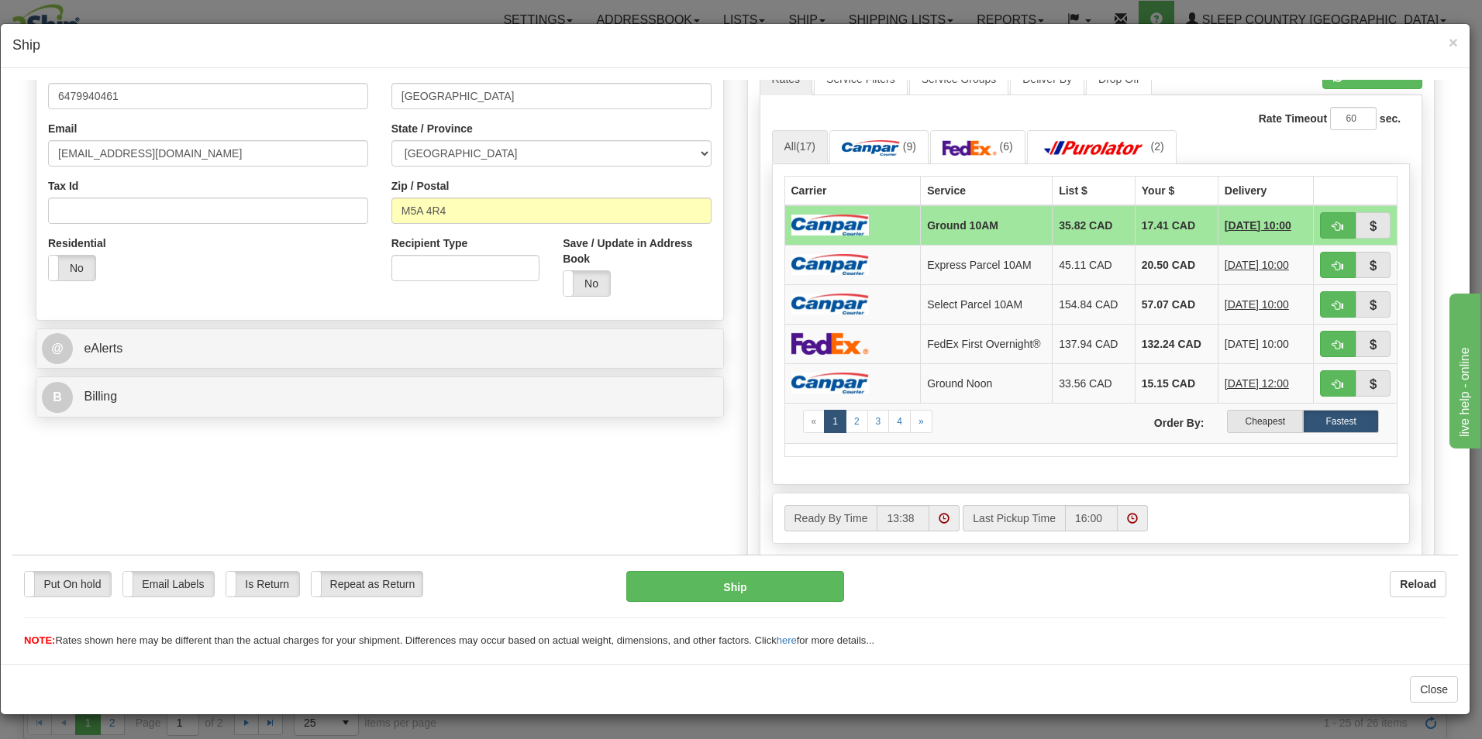
drag, startPoint x: 1451, startPoint y: 284, endPoint x: 19, endPoint y: 84, distance: 1445.9
click at [1252, 424] on label "Cheapest" at bounding box center [1265, 420] width 76 height 23
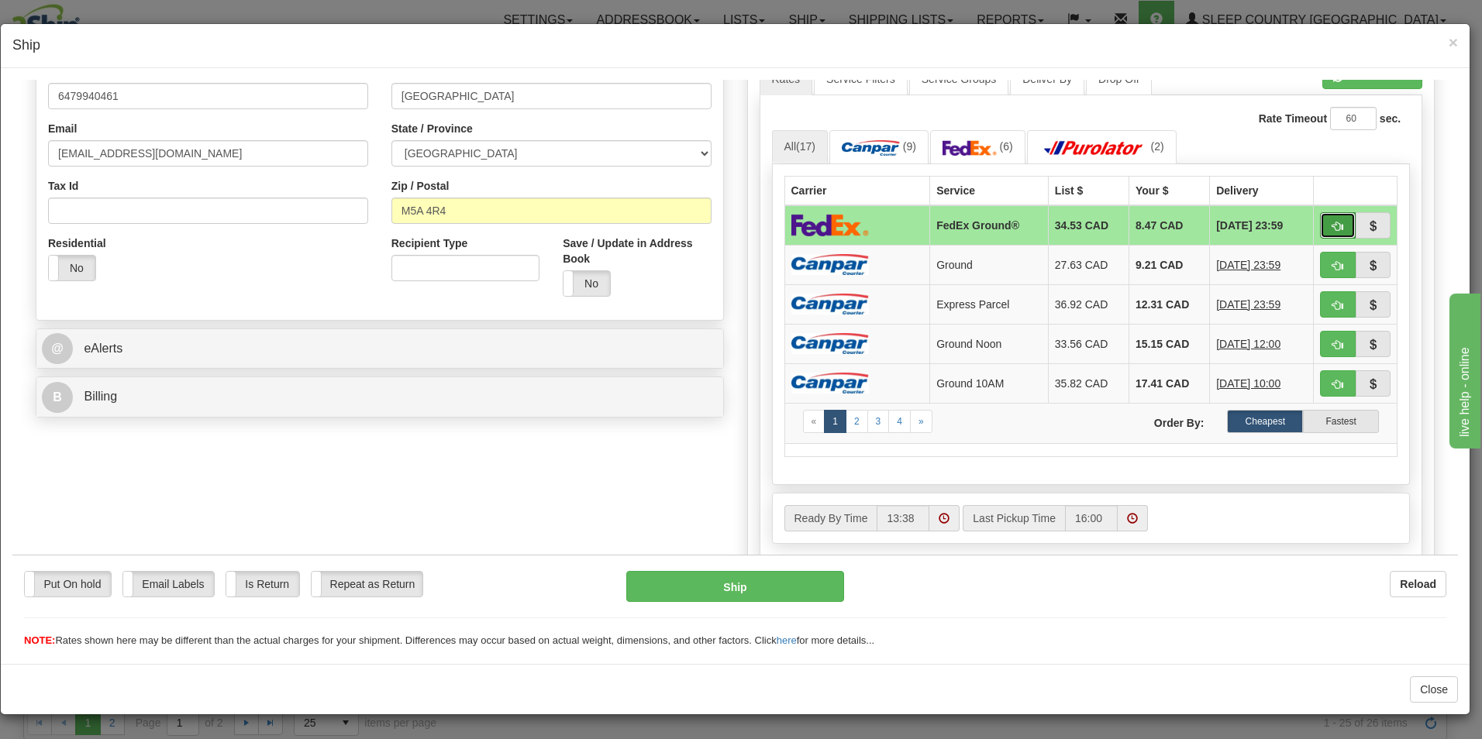
click at [1332, 222] on span "button" at bounding box center [1337, 226] width 11 height 10
type input "92"
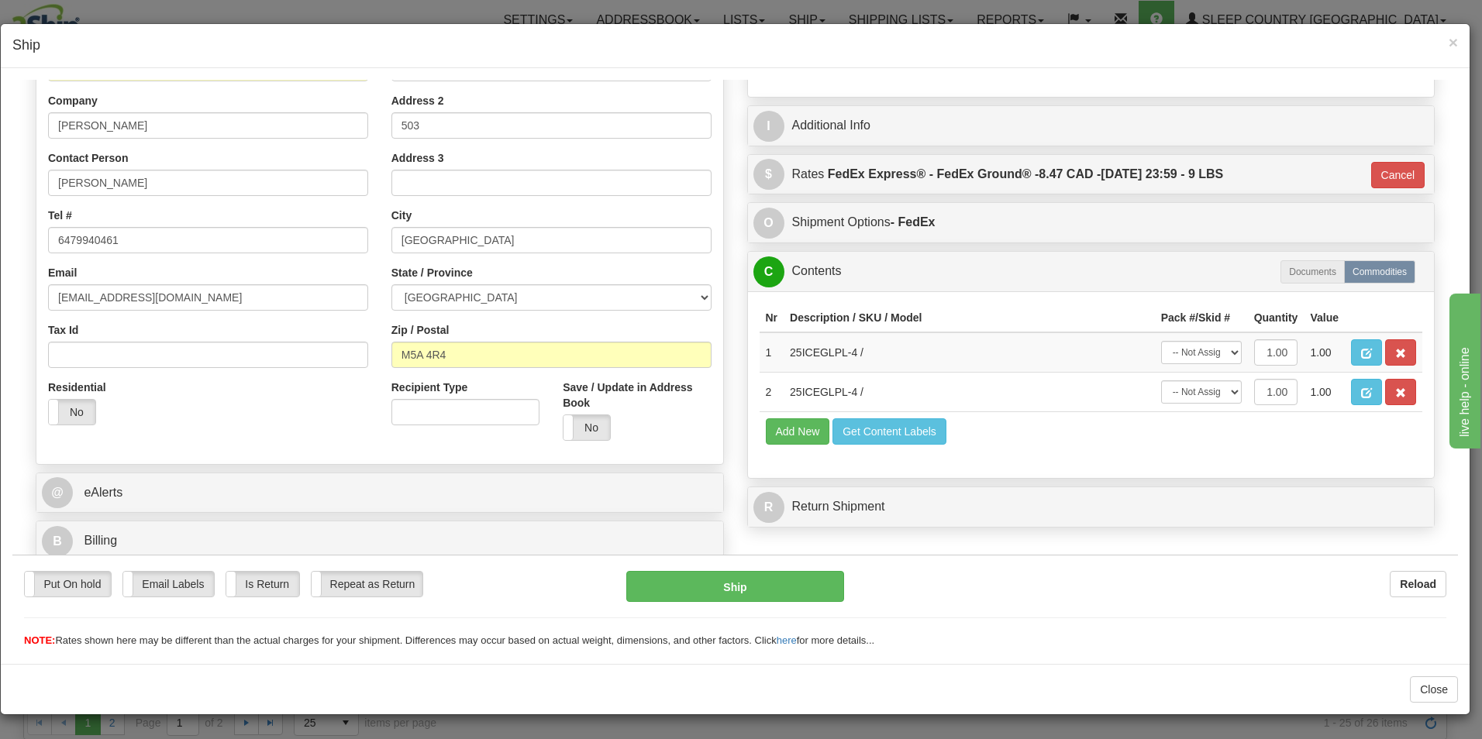
scroll to position [237, 0]
click at [744, 580] on button "Ship" at bounding box center [735, 585] width 218 height 31
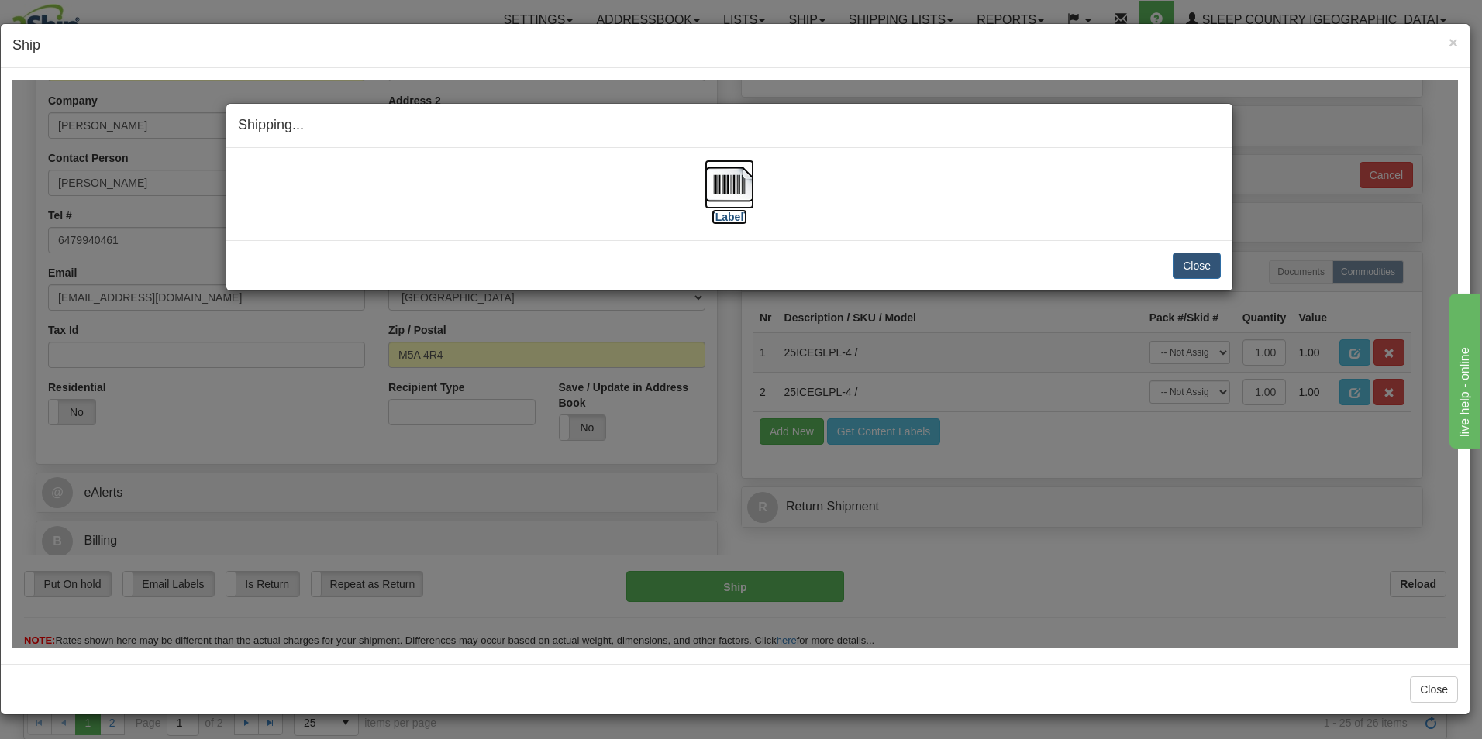
click at [738, 212] on label "[Label]" at bounding box center [729, 215] width 36 height 15
click at [1198, 263] on button "Close" at bounding box center [1196, 265] width 48 height 26
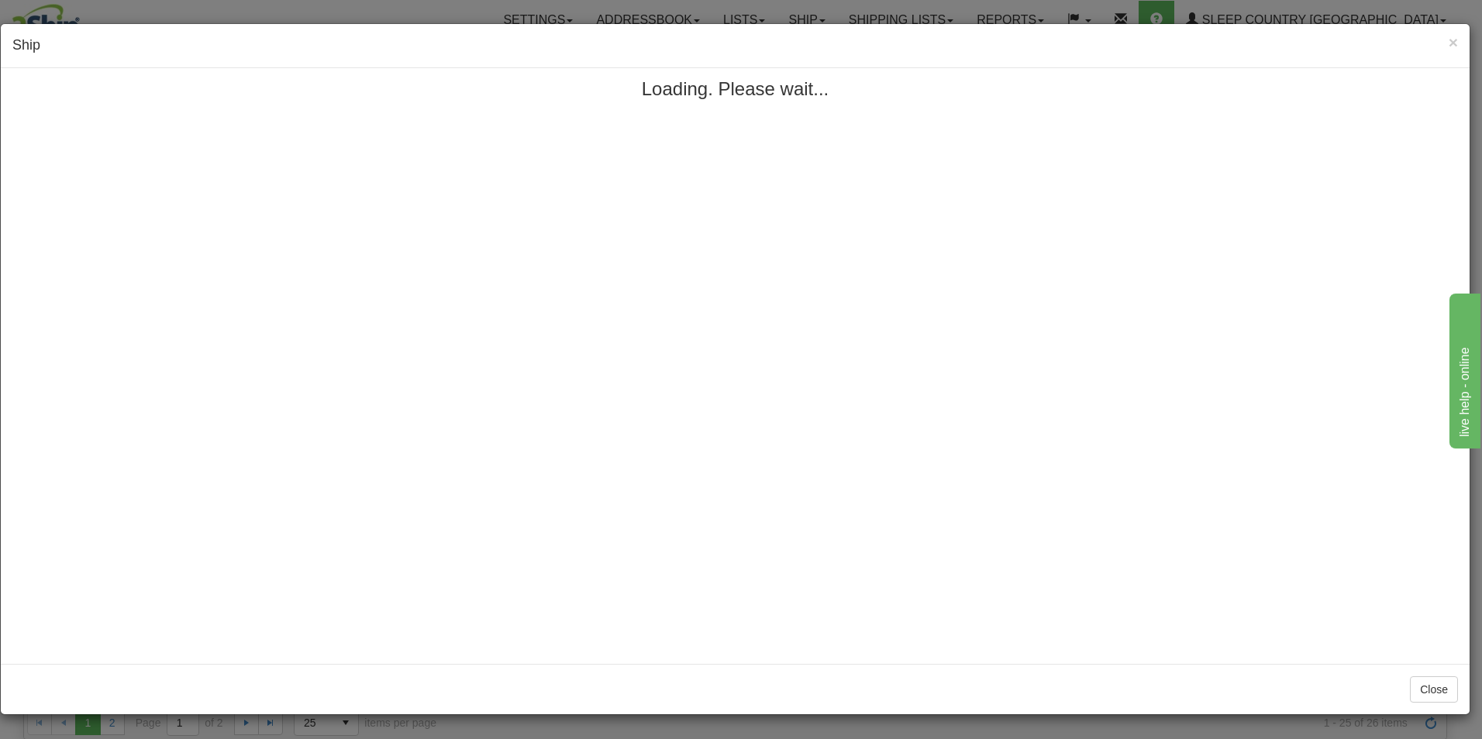
scroll to position [0, 0]
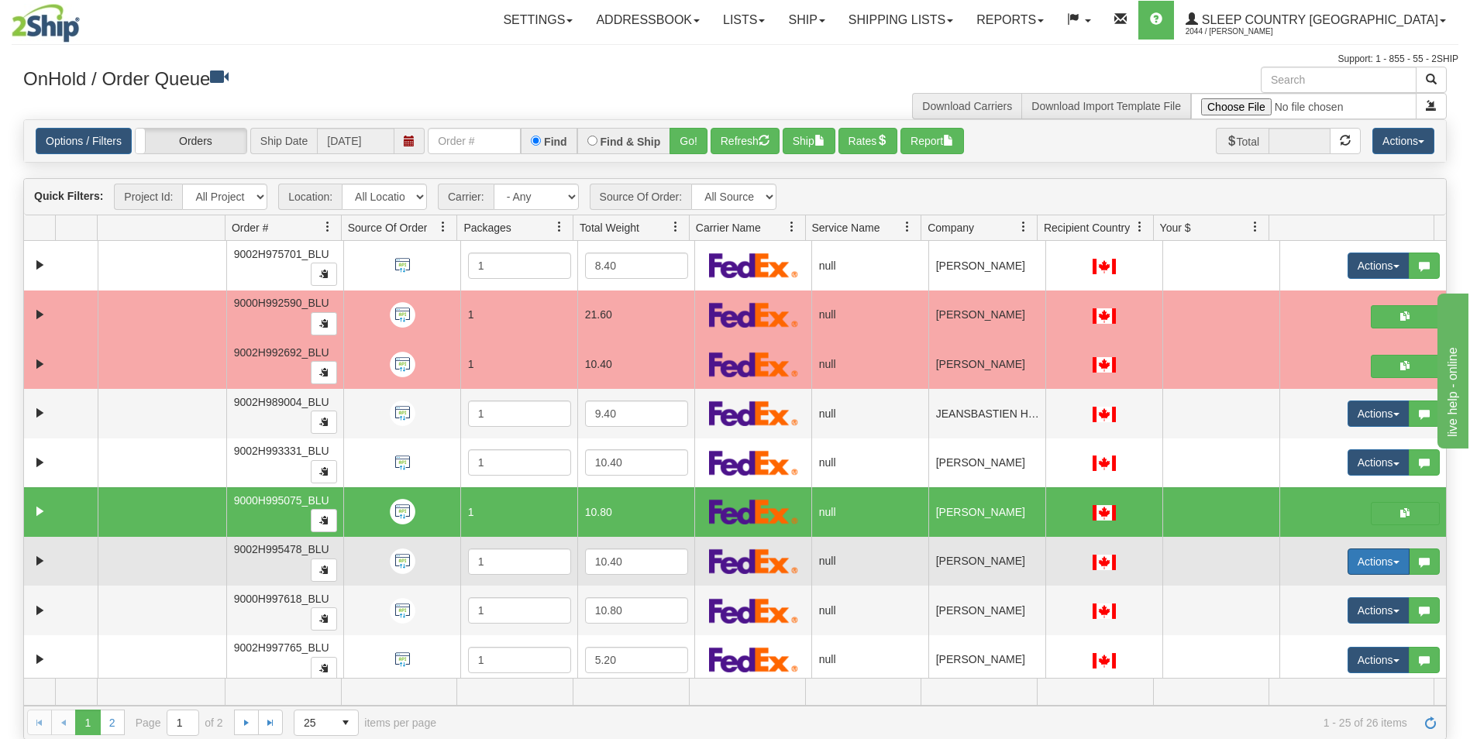
click at [1348, 559] on button "Actions" at bounding box center [1379, 562] width 62 height 26
click at [1300, 590] on span "Open" at bounding box center [1308, 591] width 37 height 12
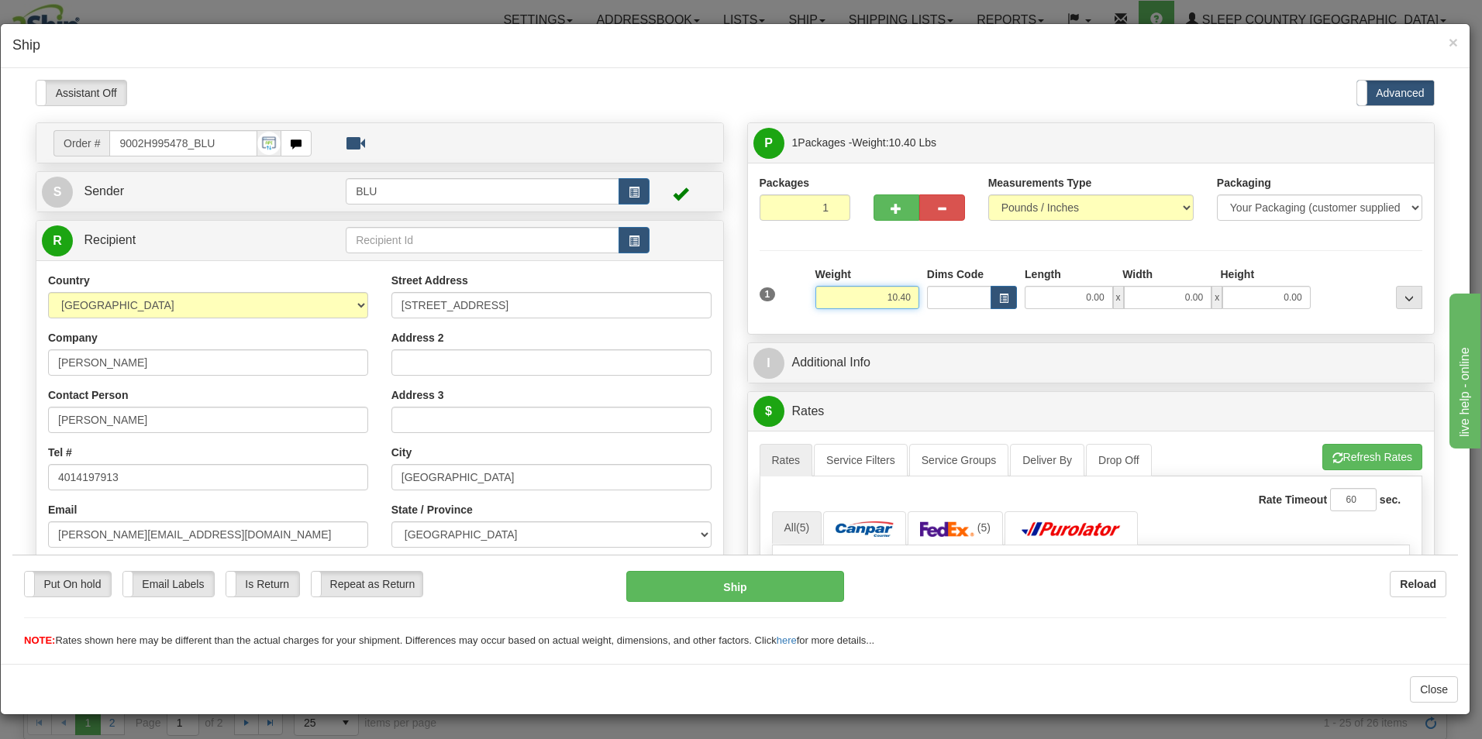
click at [903, 295] on input "10.40" at bounding box center [867, 296] width 104 height 23
type input "1"
type input "12.00"
type input "16.00"
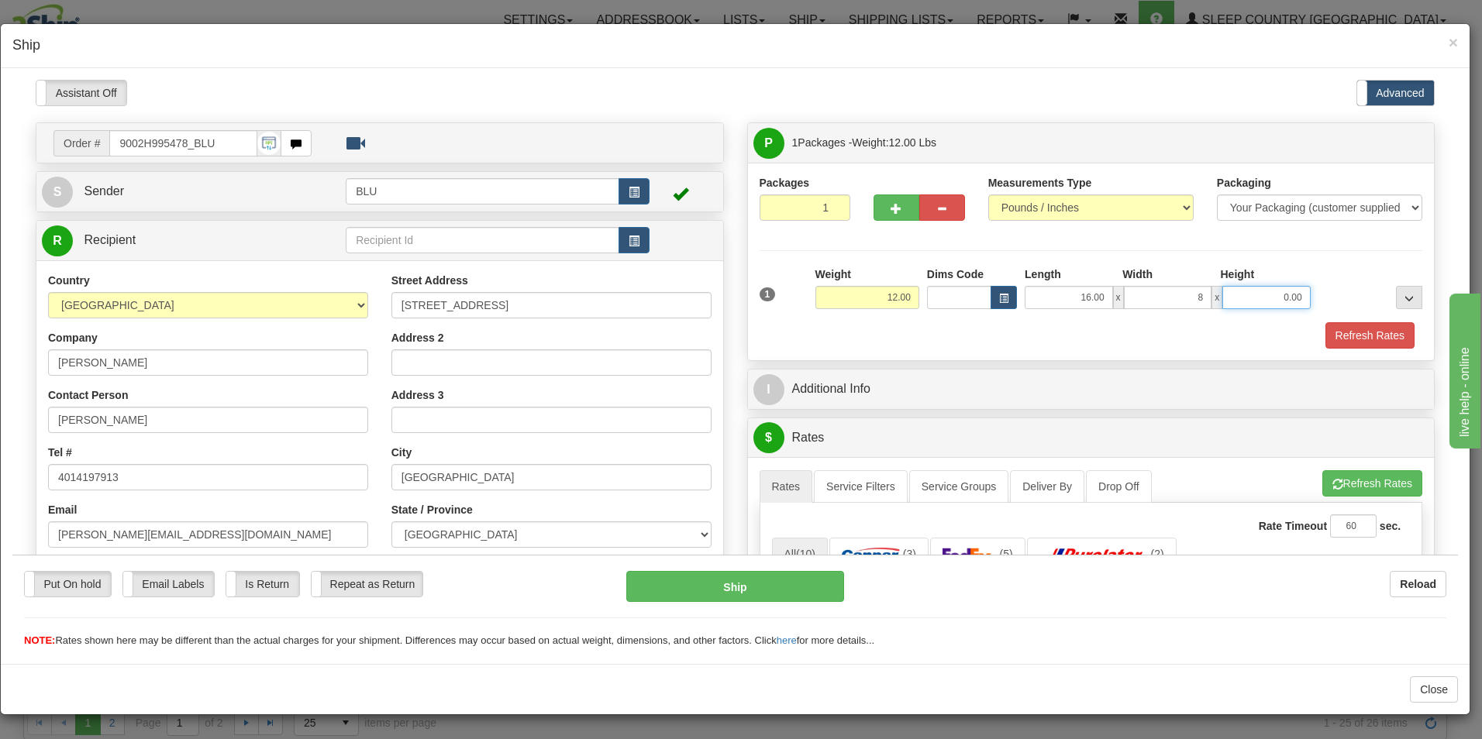
type input "8.00"
type input "16.00"
click at [1350, 325] on button "Refresh Rates" at bounding box center [1369, 335] width 89 height 26
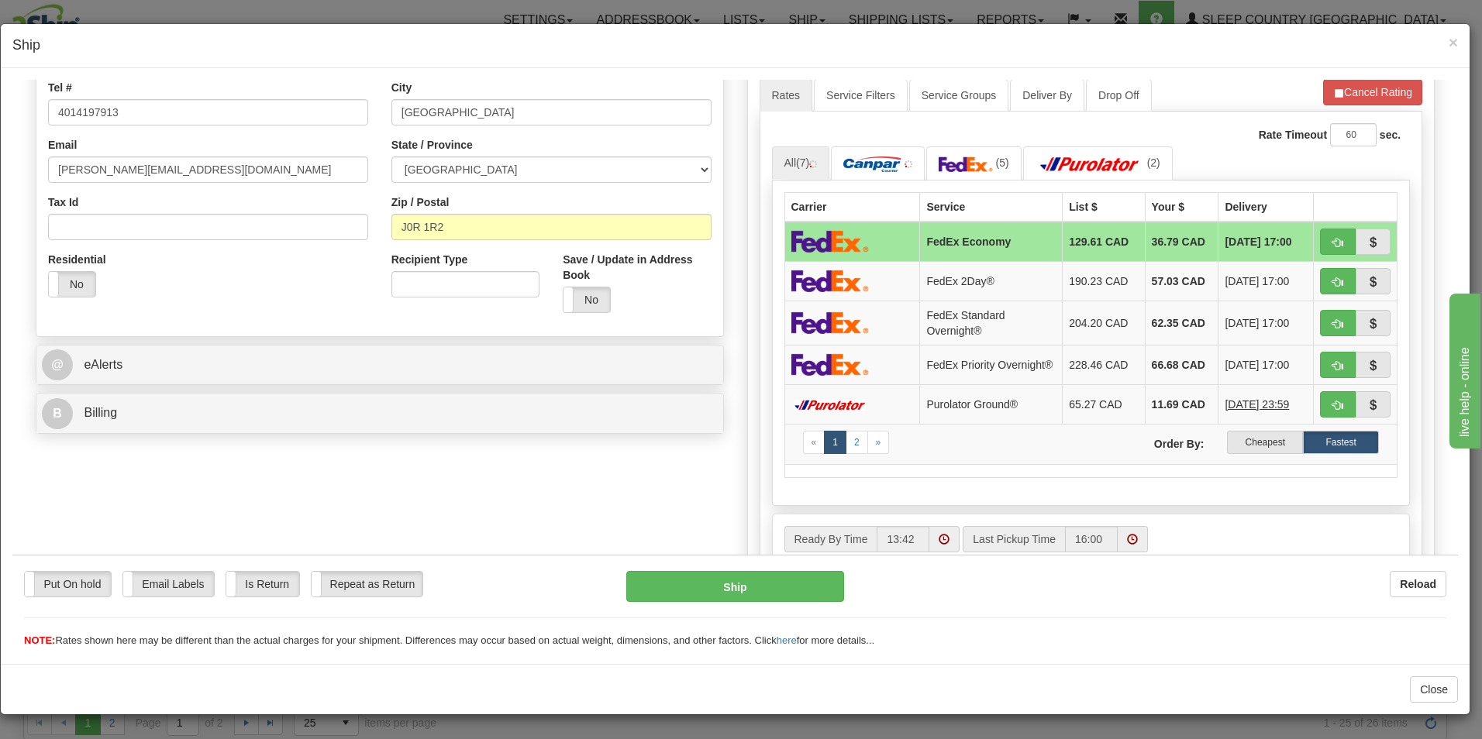
scroll to position [367, 0]
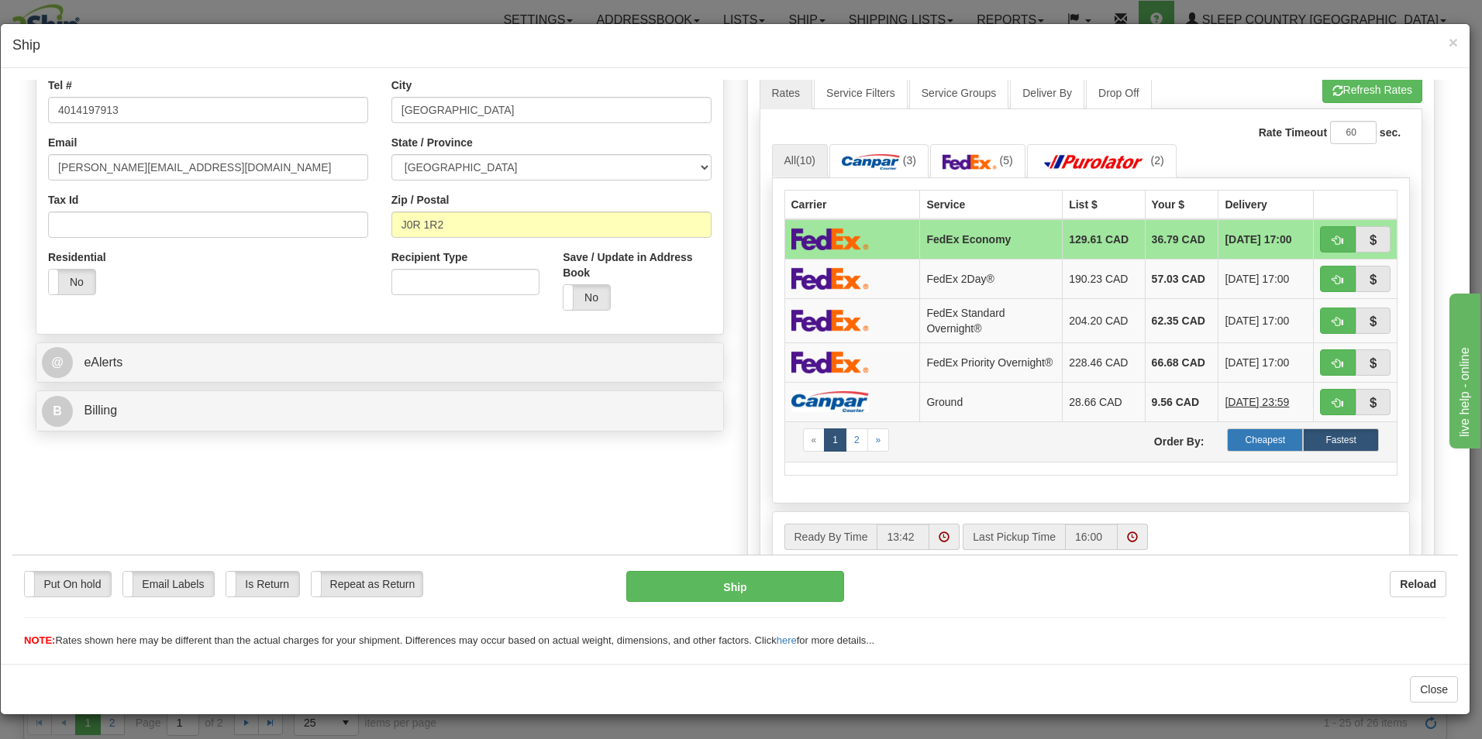
click at [1255, 442] on label "Cheapest" at bounding box center [1265, 439] width 76 height 23
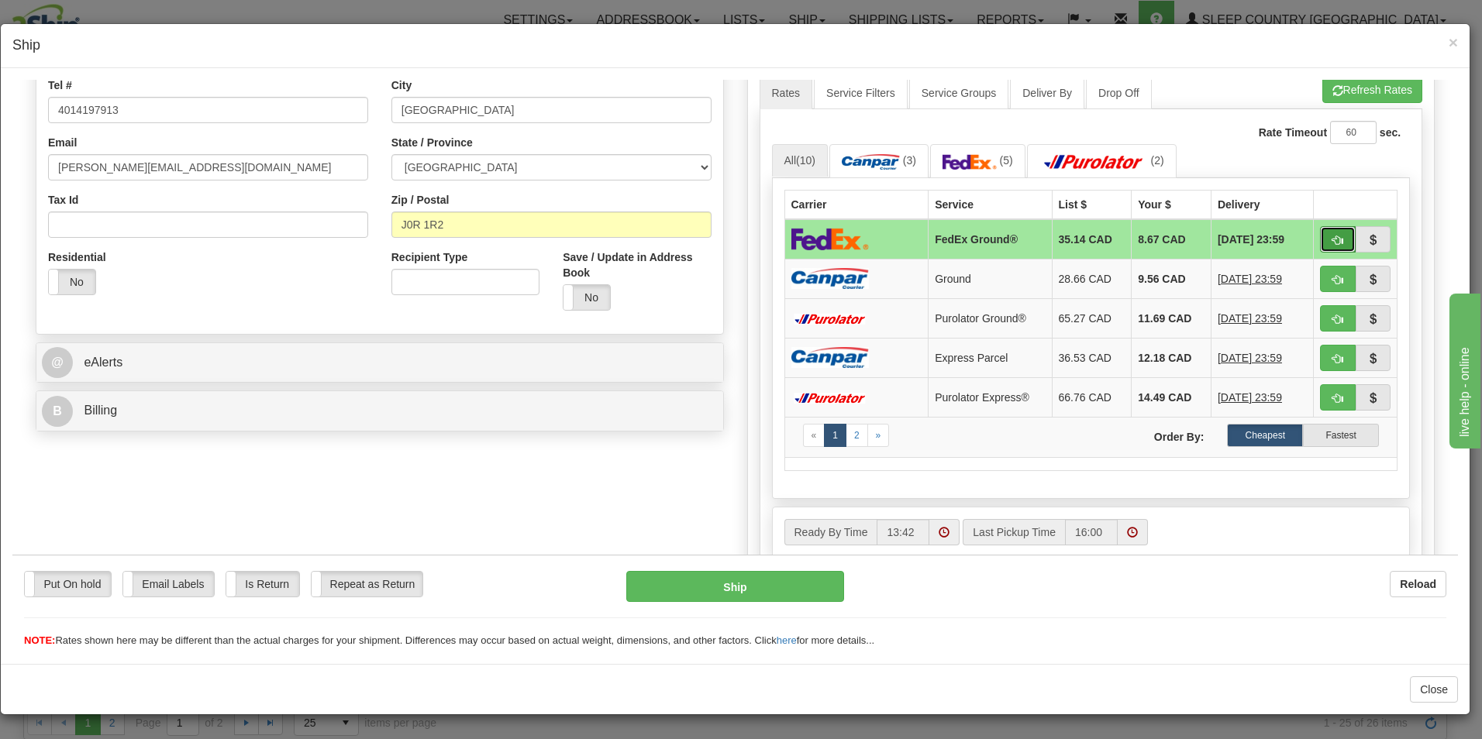
click at [1332, 235] on span "button" at bounding box center [1337, 240] width 11 height 10
type input "92"
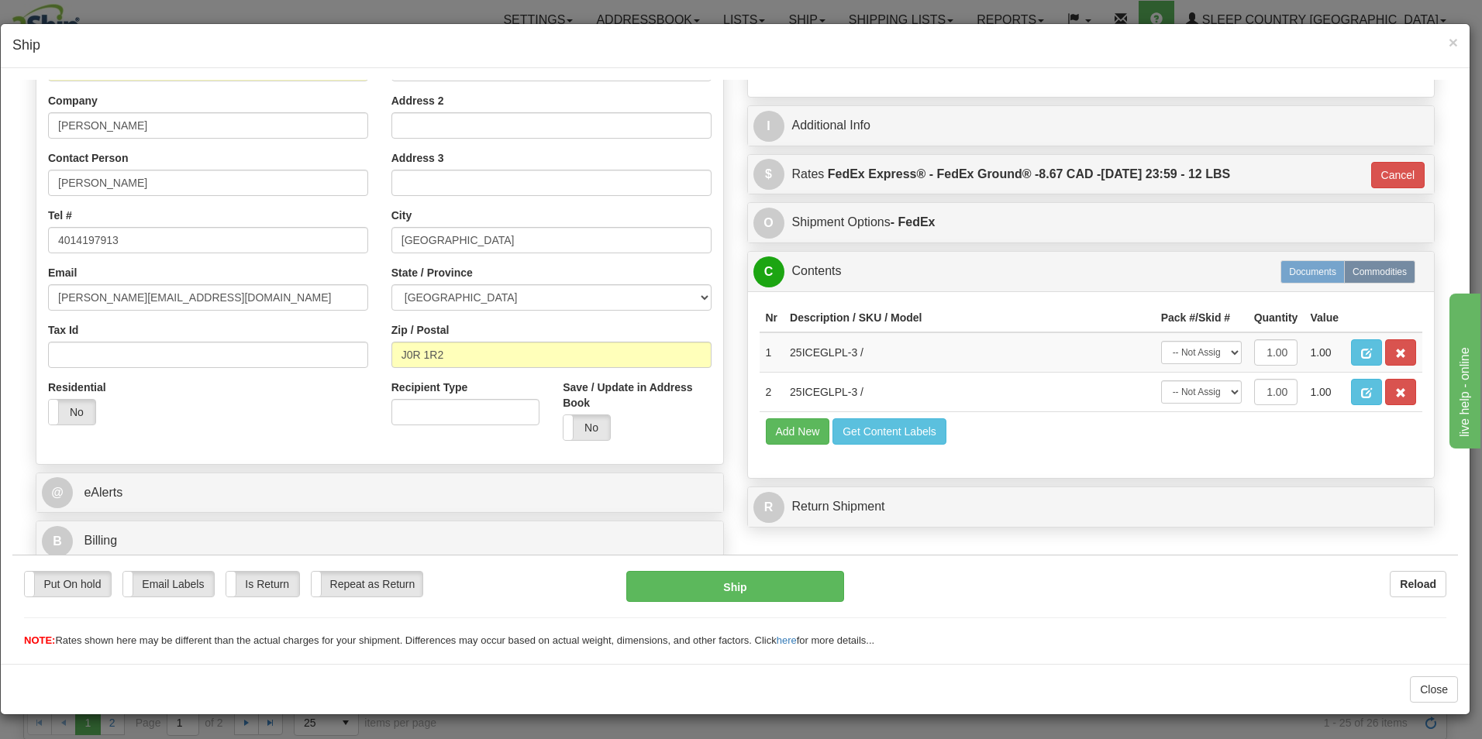
scroll to position [237, 0]
click at [745, 580] on button "Ship" at bounding box center [735, 585] width 218 height 31
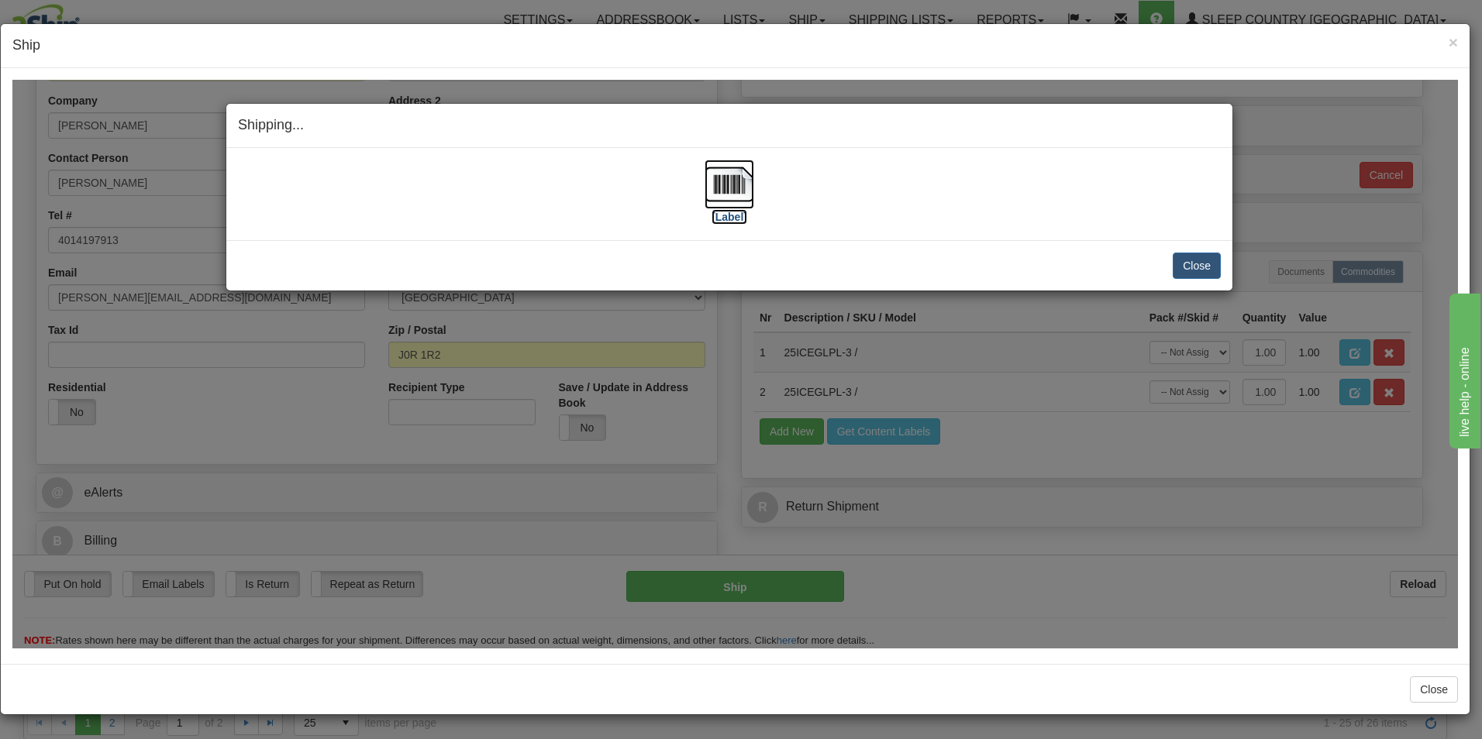
click at [735, 214] on label "[Label]" at bounding box center [729, 215] width 36 height 15
click at [1199, 264] on button "Close" at bounding box center [1196, 265] width 48 height 26
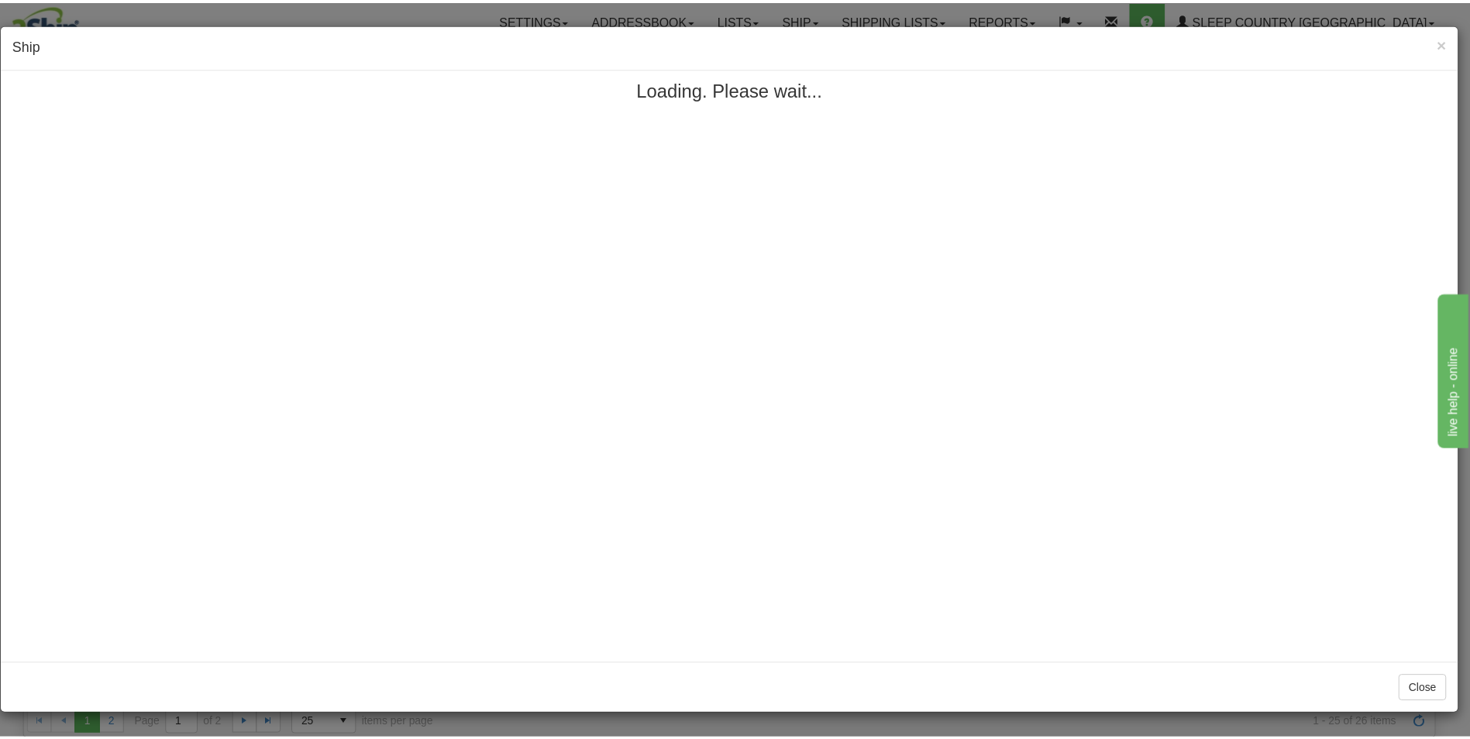
scroll to position [0, 0]
